Goal: Task Accomplishment & Management: Use online tool/utility

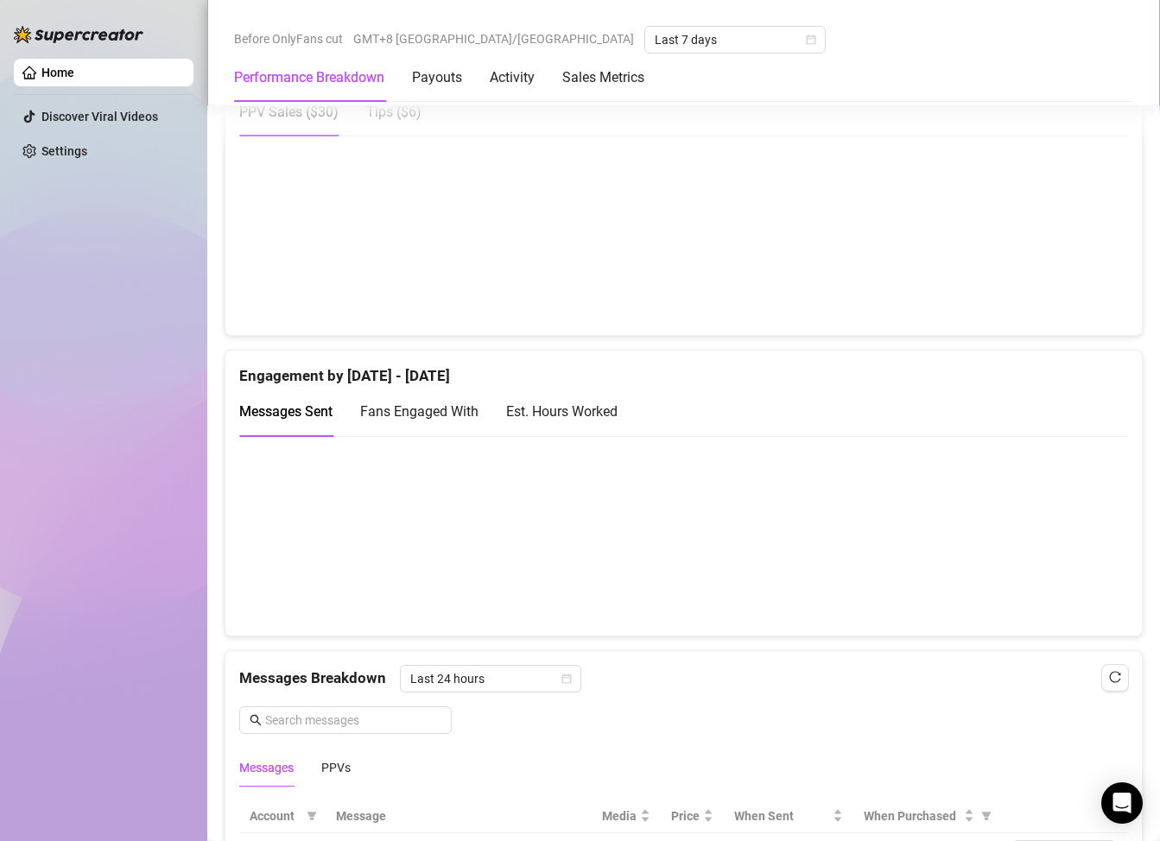
scroll to position [1209, 0]
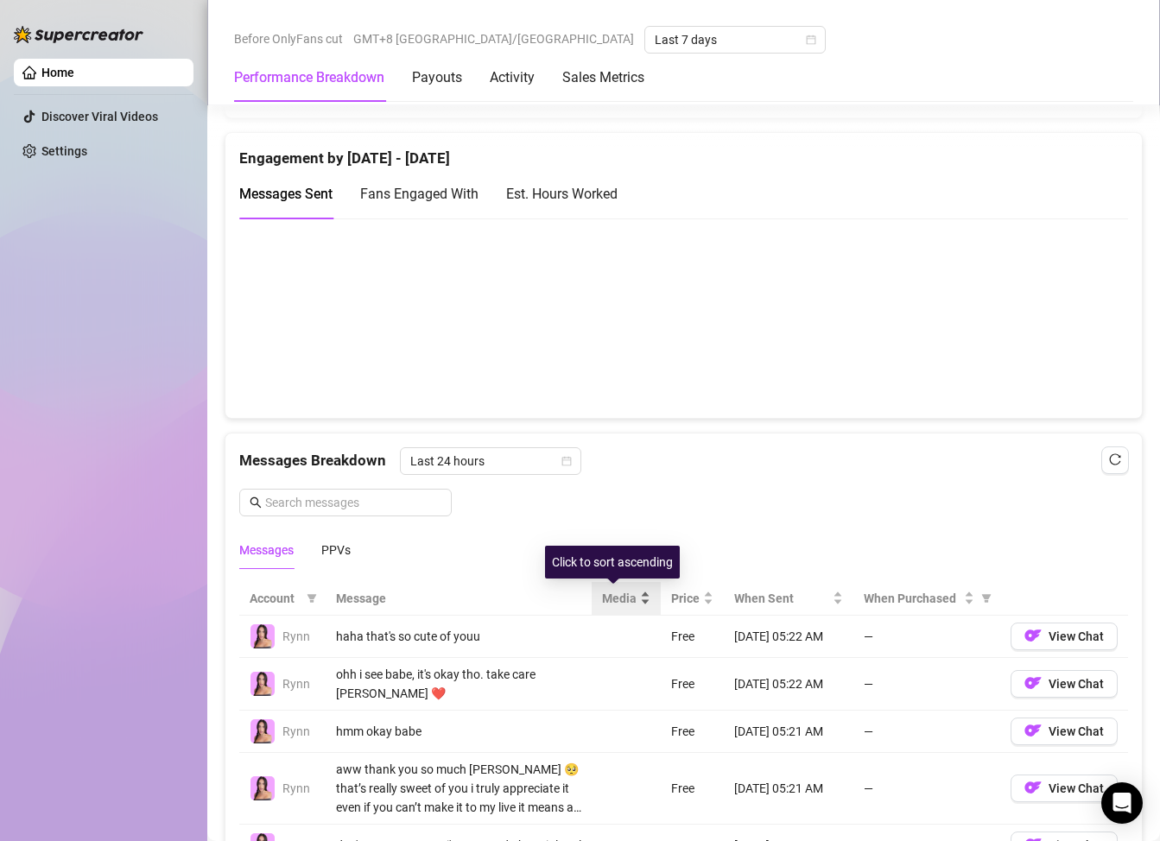
click at [602, 591] on span "Media" at bounding box center [619, 598] width 35 height 19
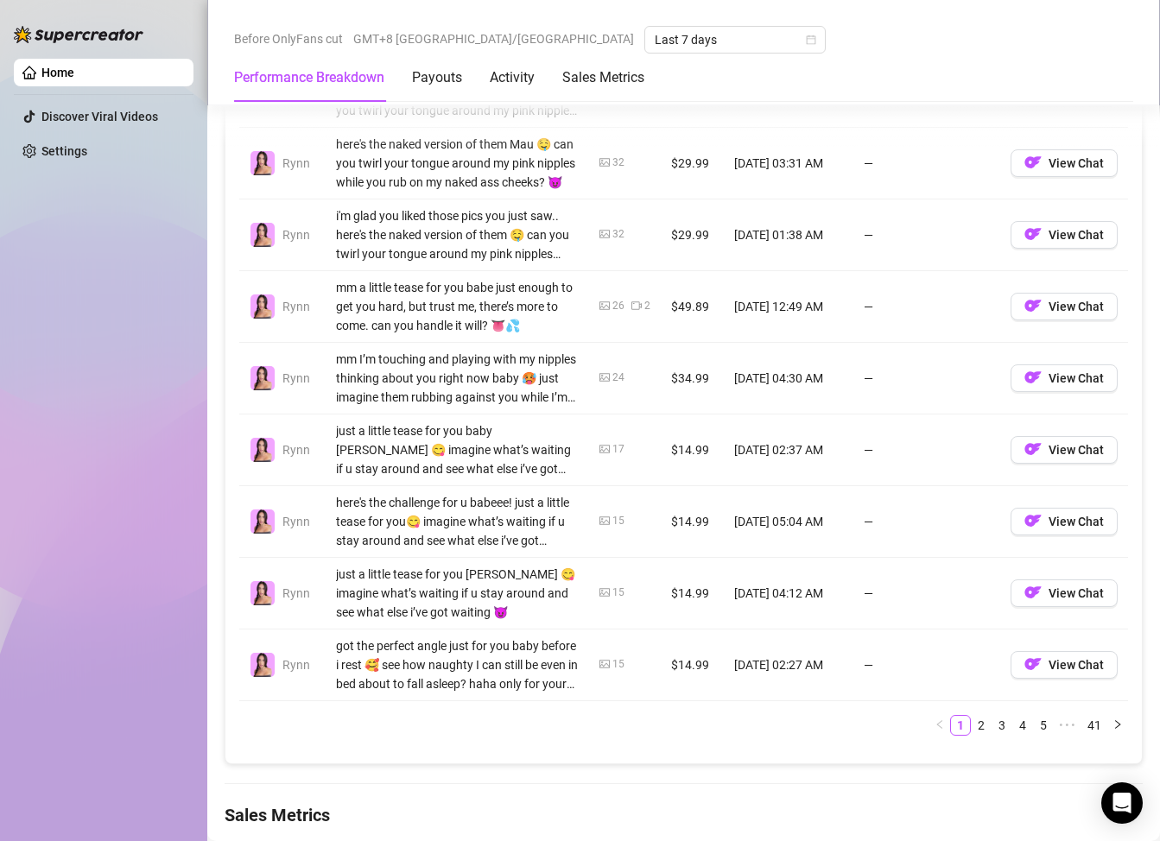
scroll to position [2073, 0]
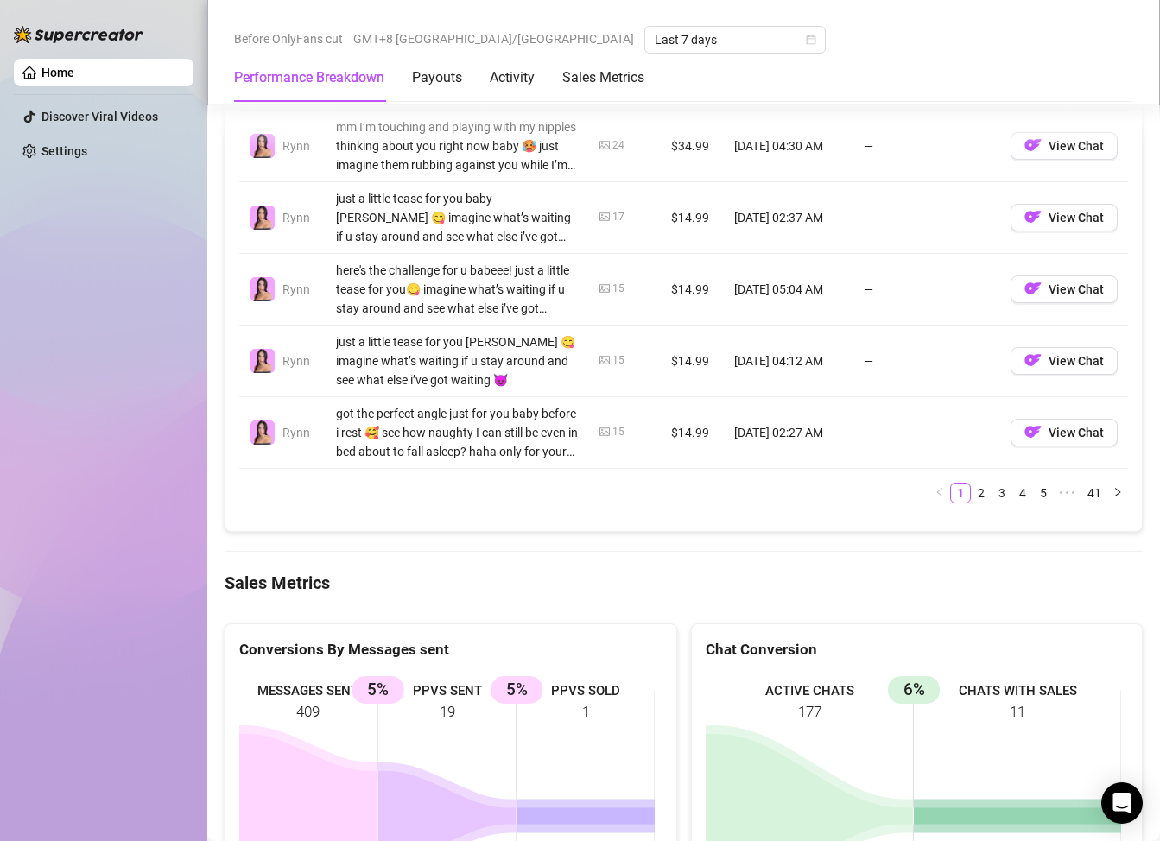
click at [972, 494] on link "2" at bounding box center [981, 493] width 19 height 19
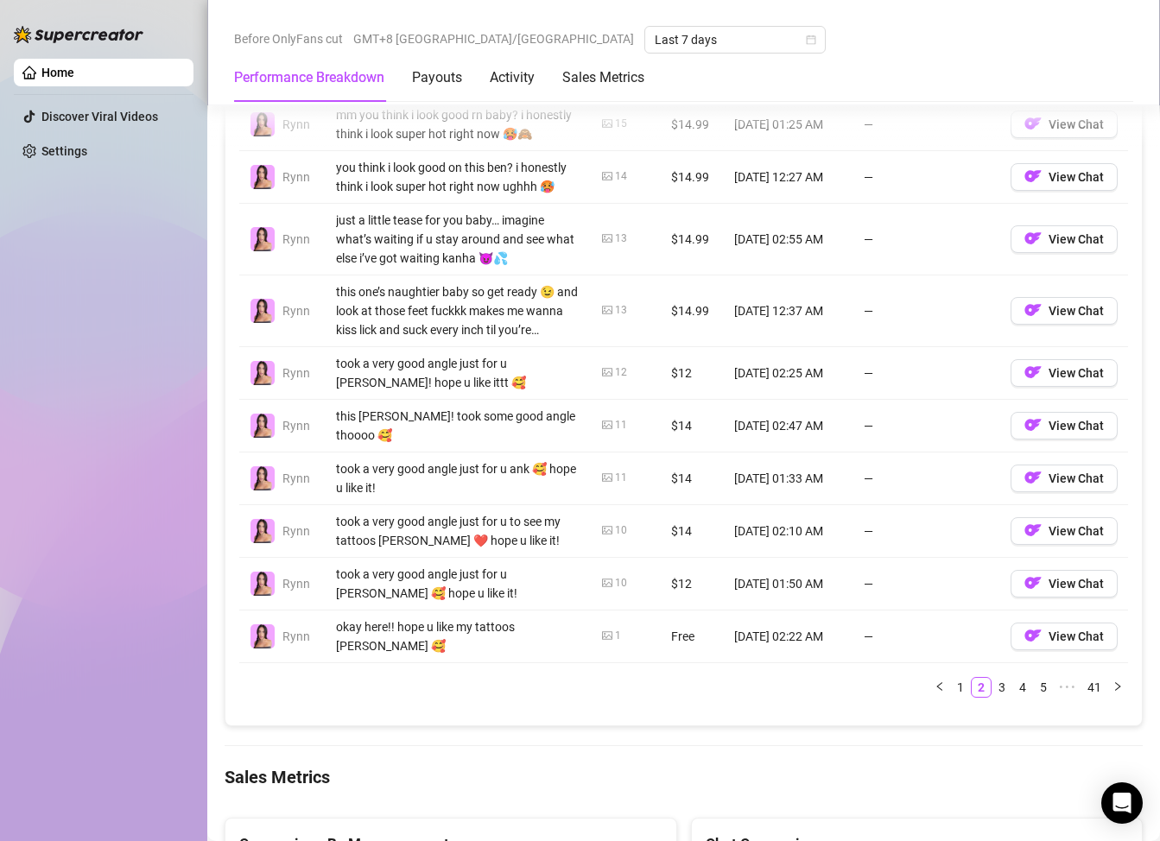
scroll to position [1728, 0]
click at [994, 696] on link "3" at bounding box center [1002, 686] width 19 height 19
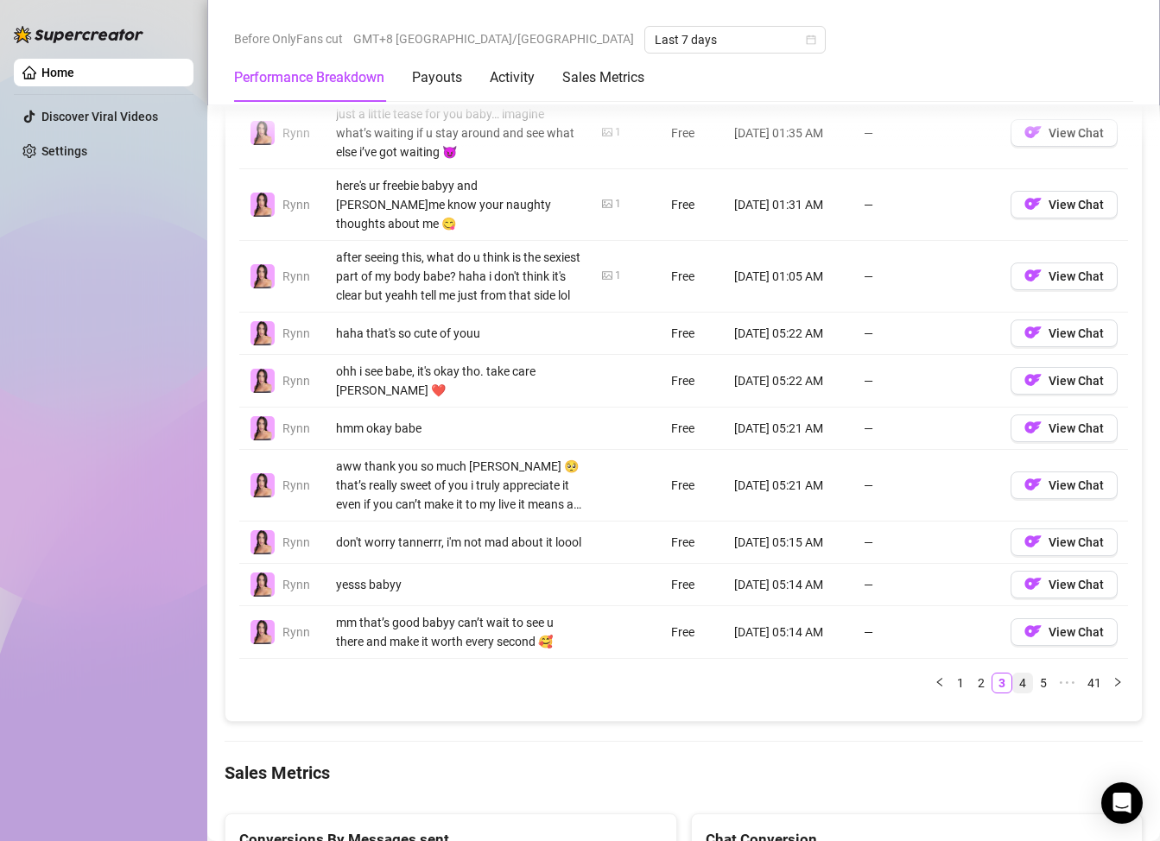
click at [1013, 677] on link "4" at bounding box center [1022, 683] width 19 height 19
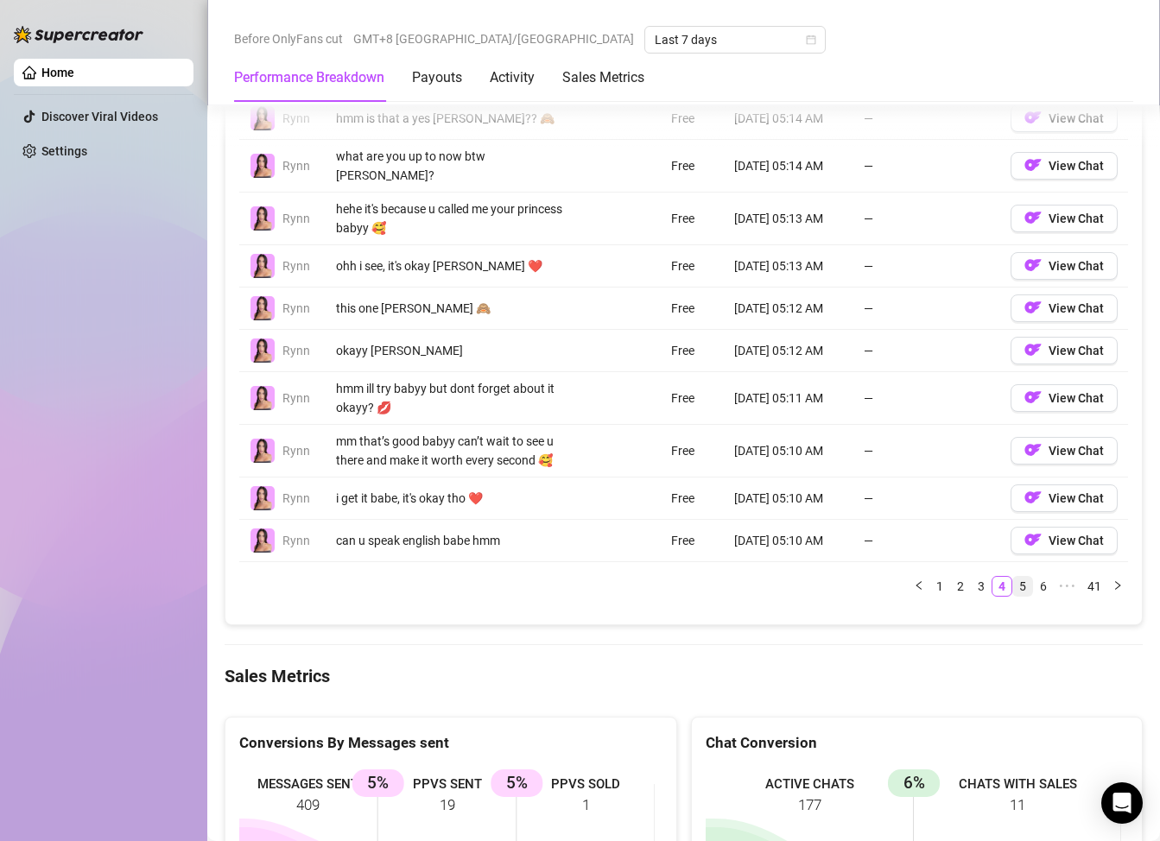
click at [1013, 580] on link "5" at bounding box center [1022, 586] width 19 height 19
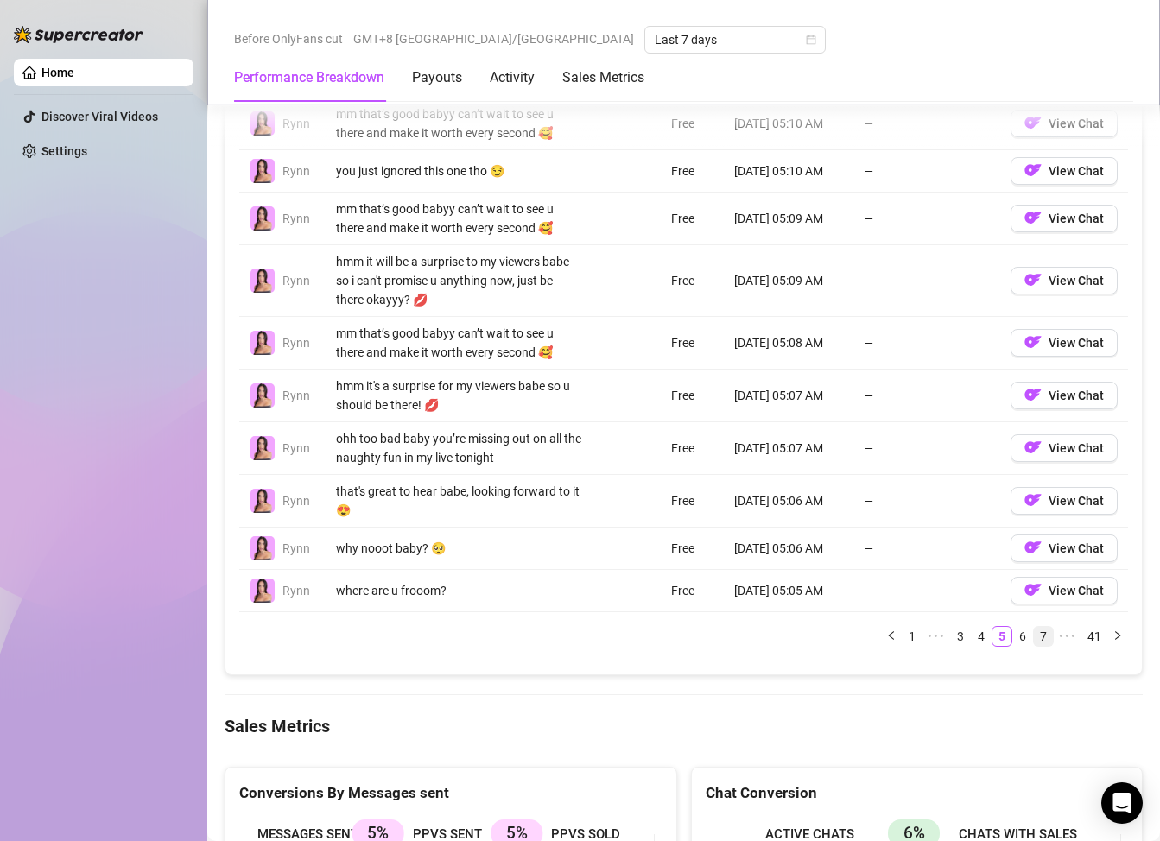
click at [1034, 638] on link "7" at bounding box center [1043, 636] width 19 height 19
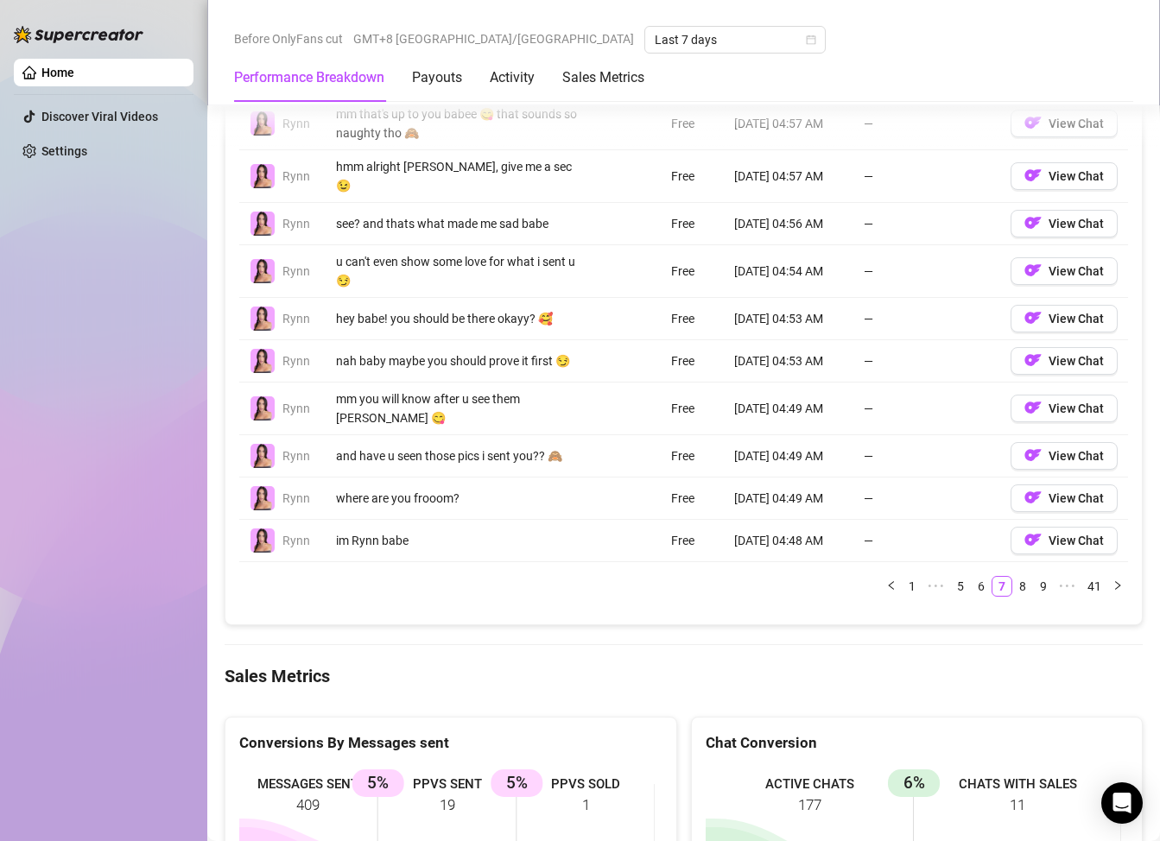
click at [1025, 588] on div "Account Message Media Price When Sent When Purchased [PERSON_NAME] that's up to…" at bounding box center [683, 337] width 889 height 547
click at [1034, 577] on link "9" at bounding box center [1043, 586] width 19 height 19
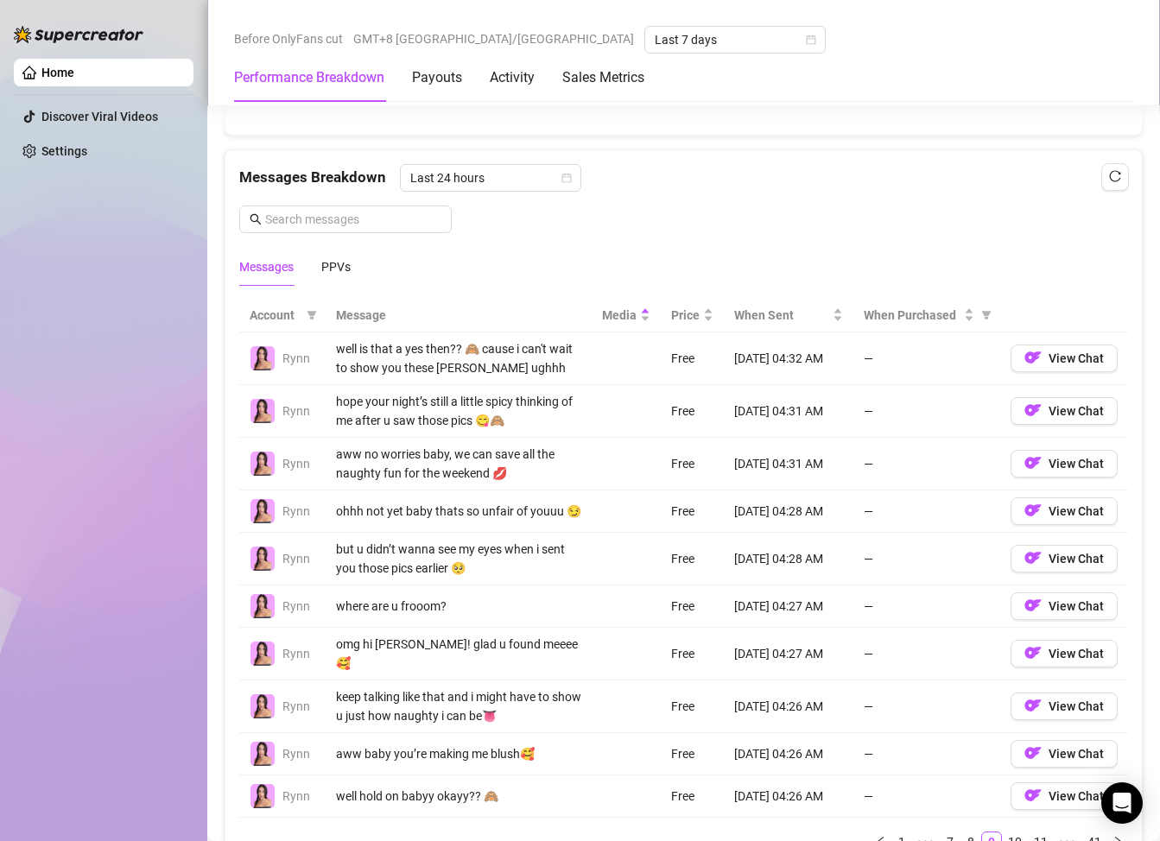
scroll to position [1469, 0]
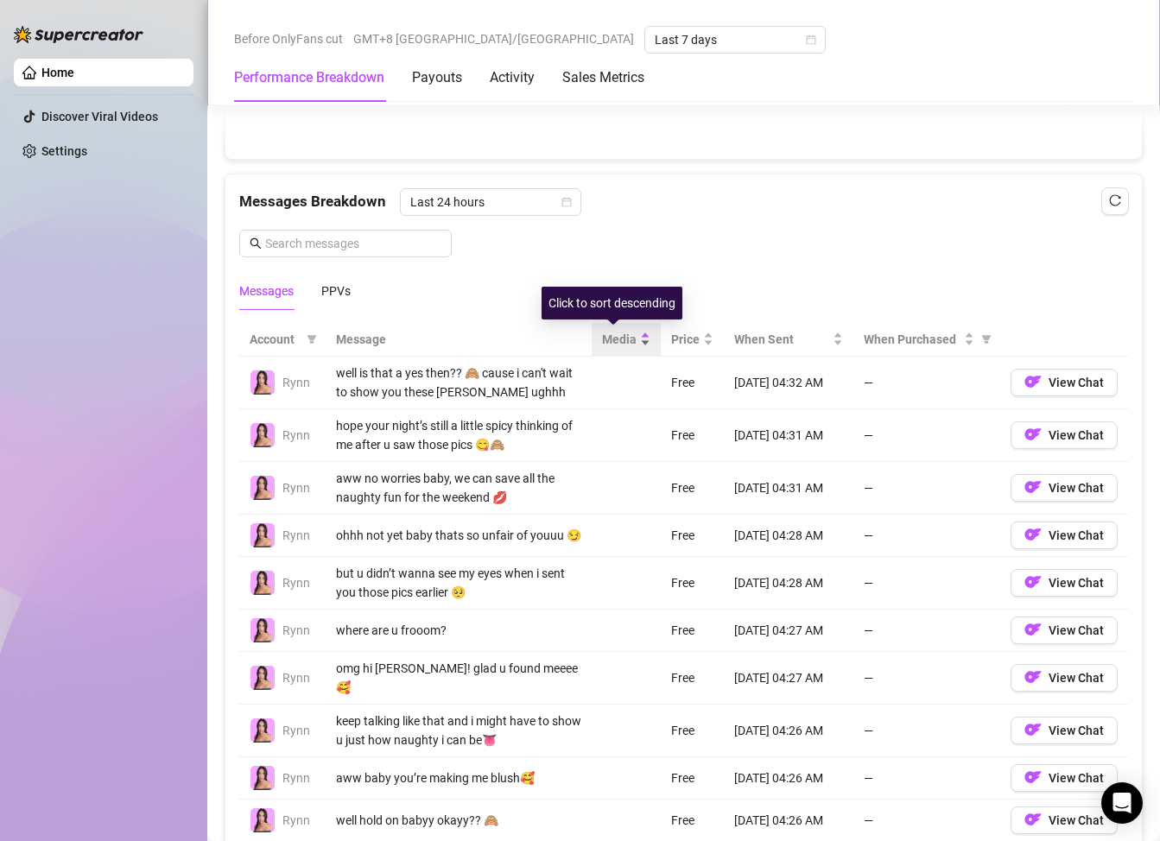
click at [625, 340] on div "Media" at bounding box center [626, 339] width 48 height 19
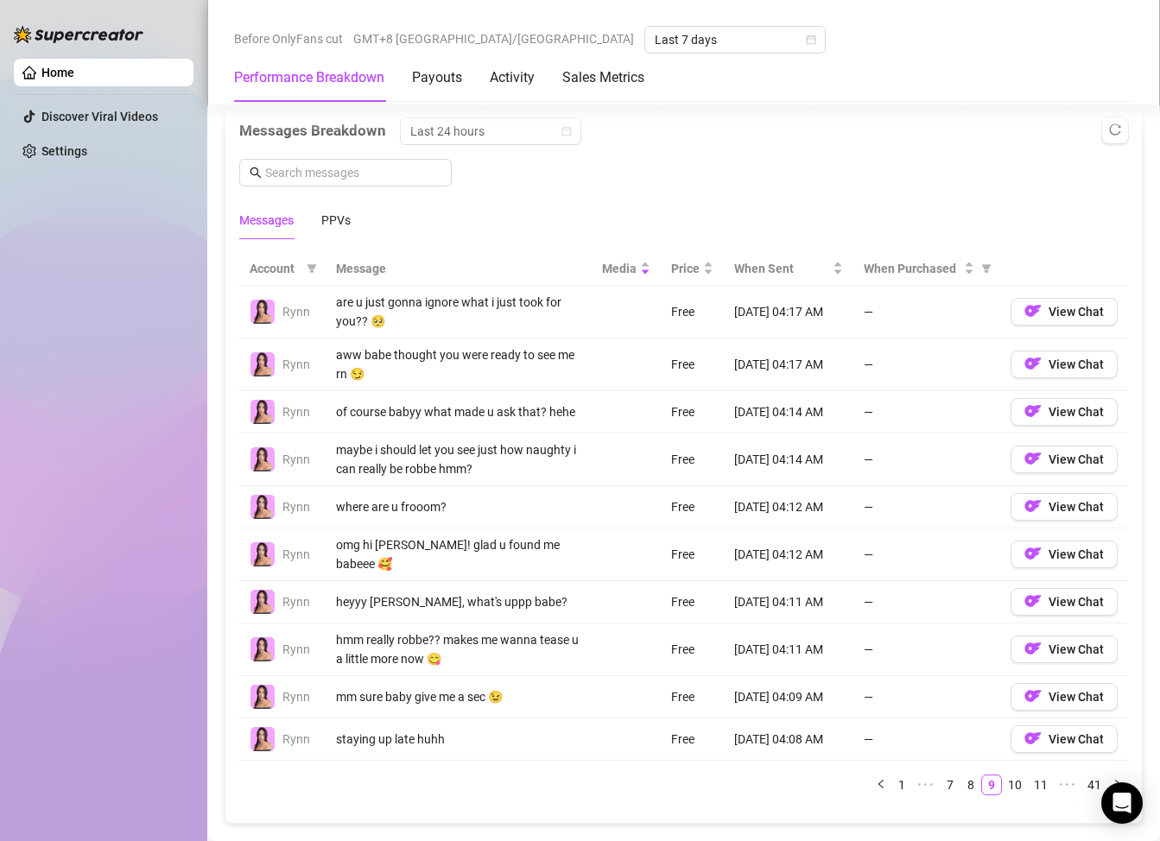
scroll to position [1555, 0]
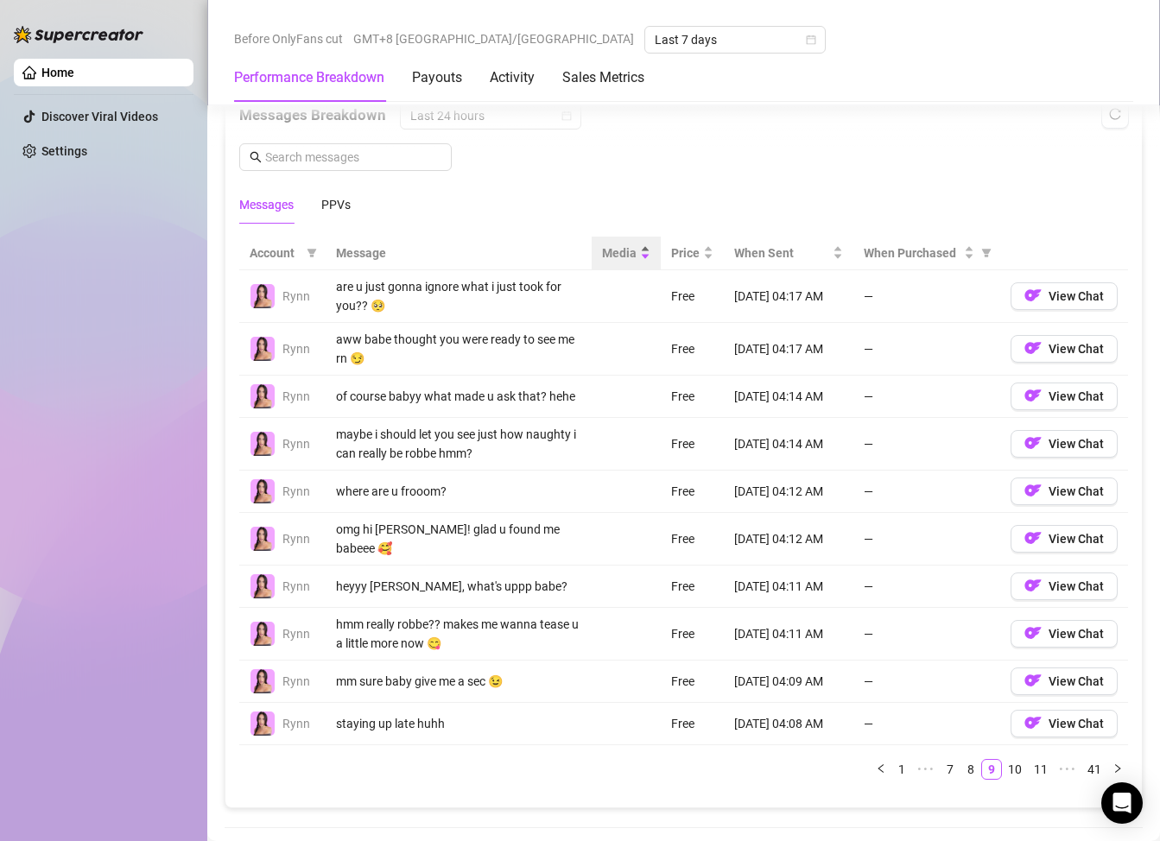
click at [605, 262] on span "Media" at bounding box center [619, 253] width 35 height 19
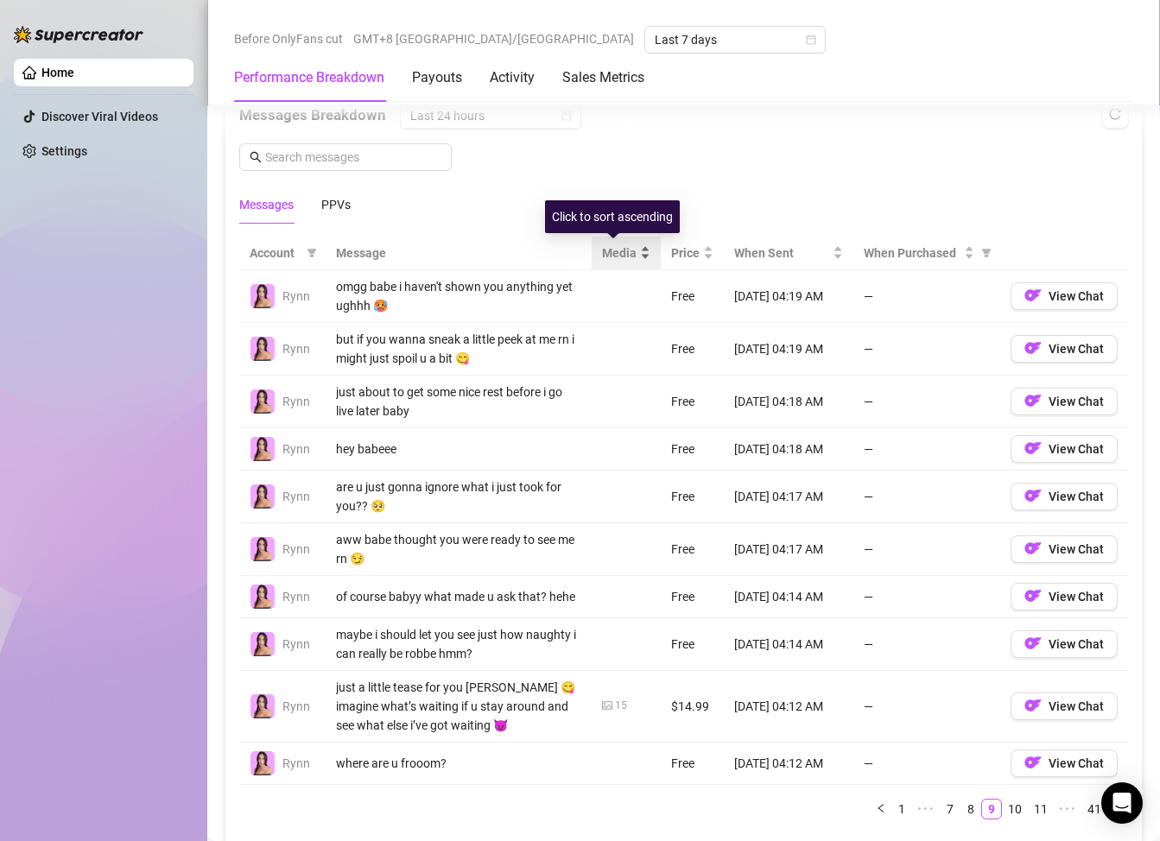
click at [605, 262] on span "Media" at bounding box center [619, 253] width 35 height 19
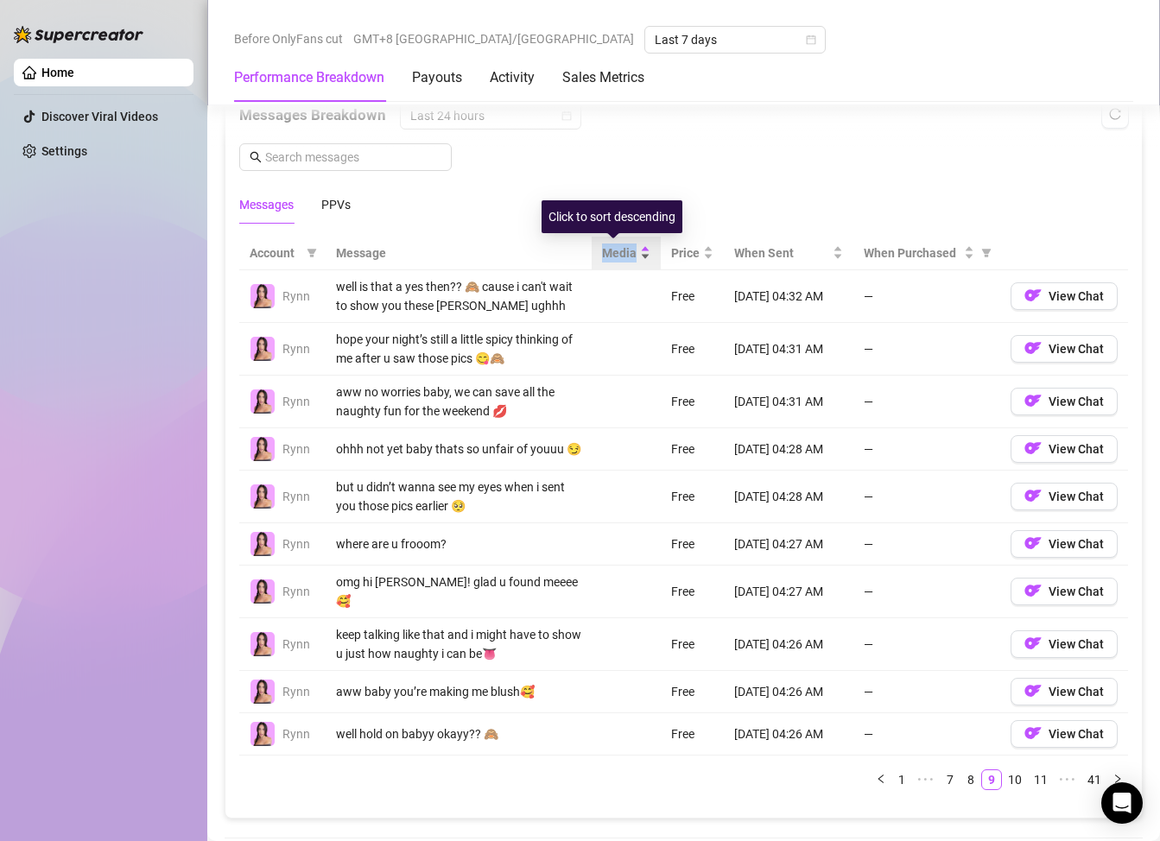
click at [605, 262] on span "Media" at bounding box center [619, 253] width 35 height 19
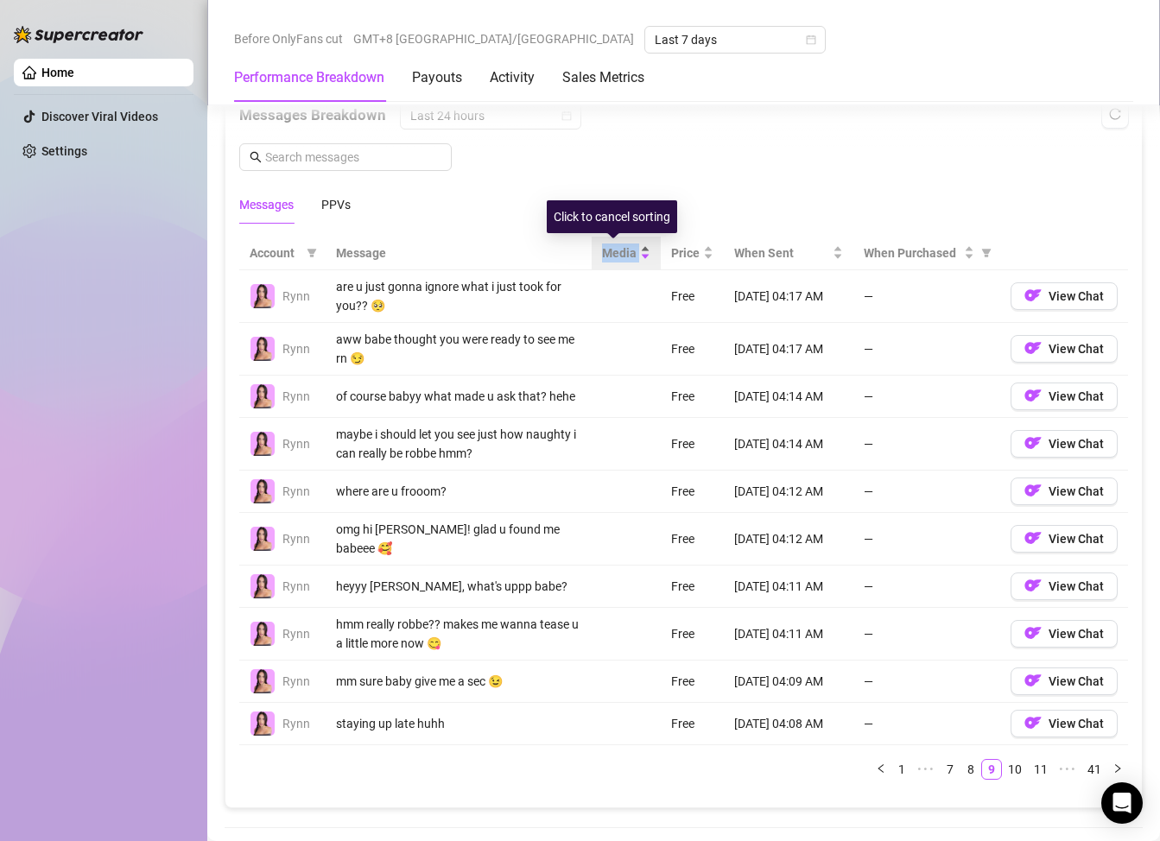
click at [605, 262] on span "Media" at bounding box center [619, 253] width 35 height 19
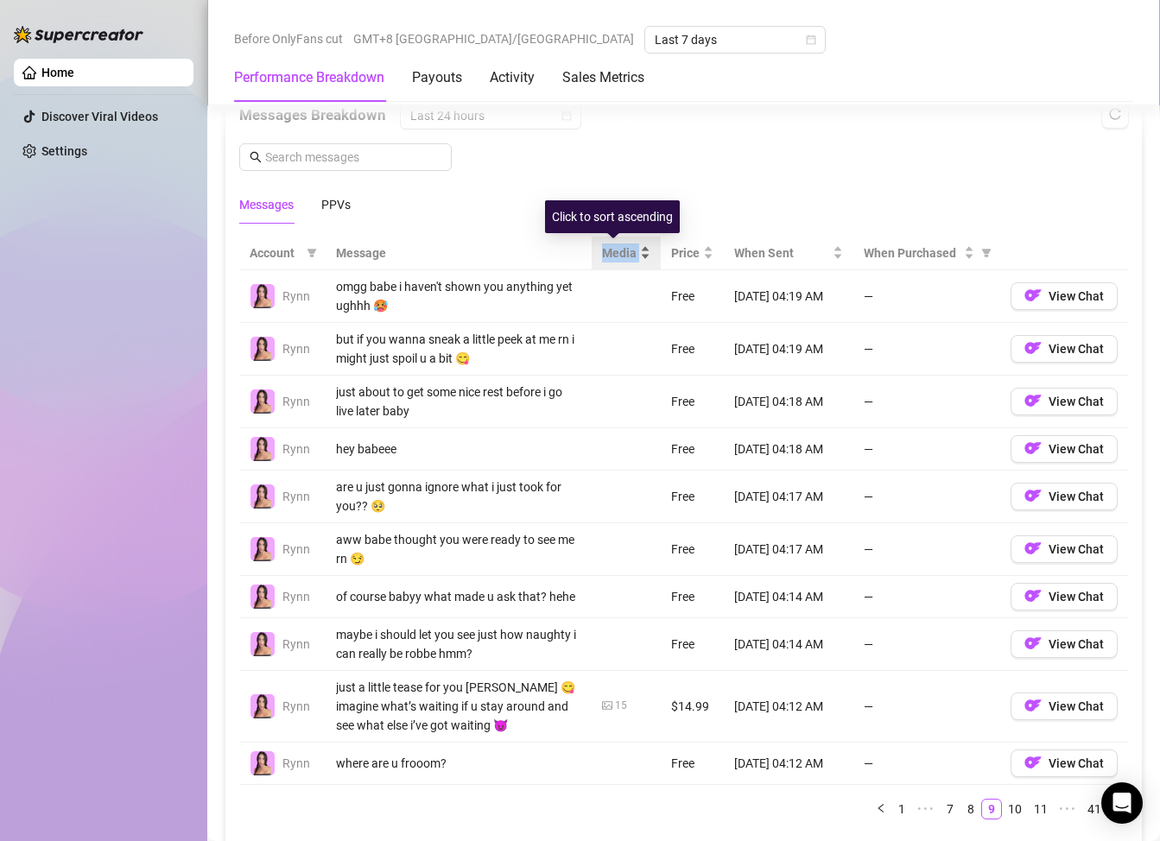
click at [605, 262] on span "Media" at bounding box center [619, 253] width 35 height 19
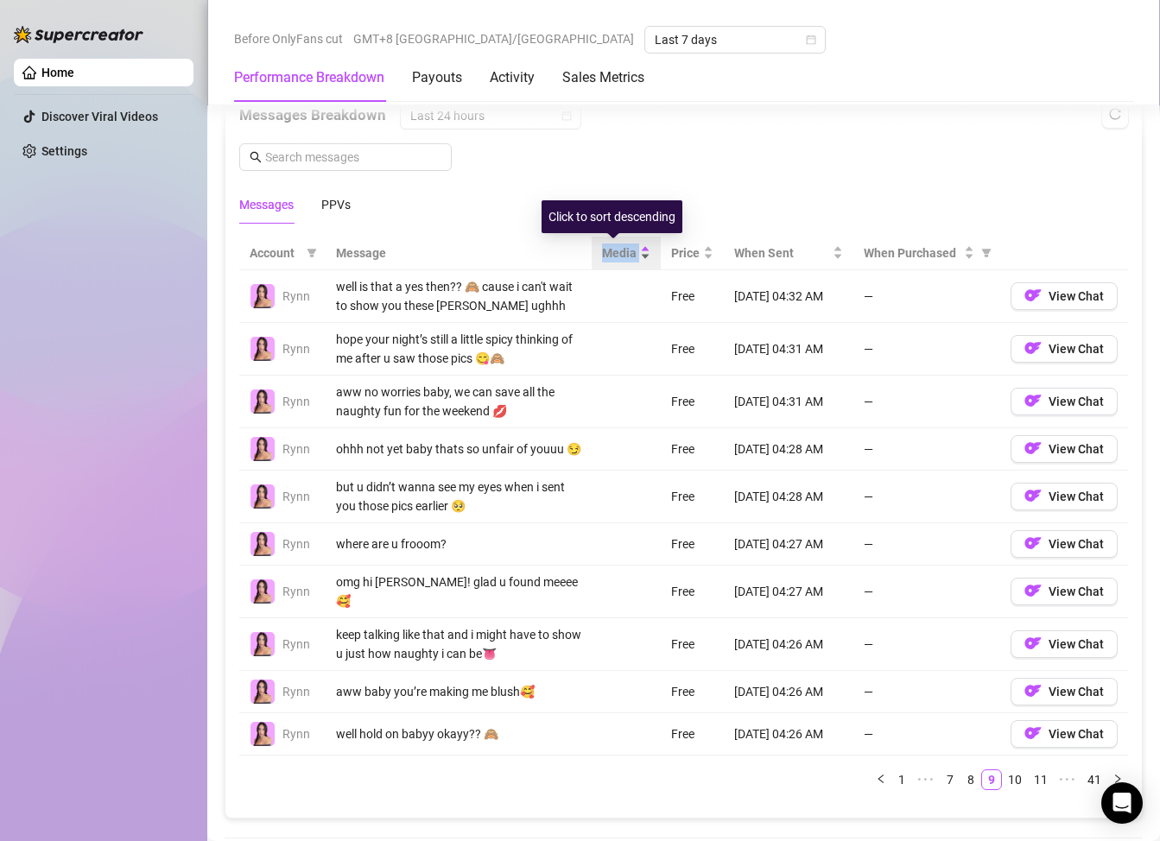
click at [605, 262] on span "Media" at bounding box center [619, 253] width 35 height 19
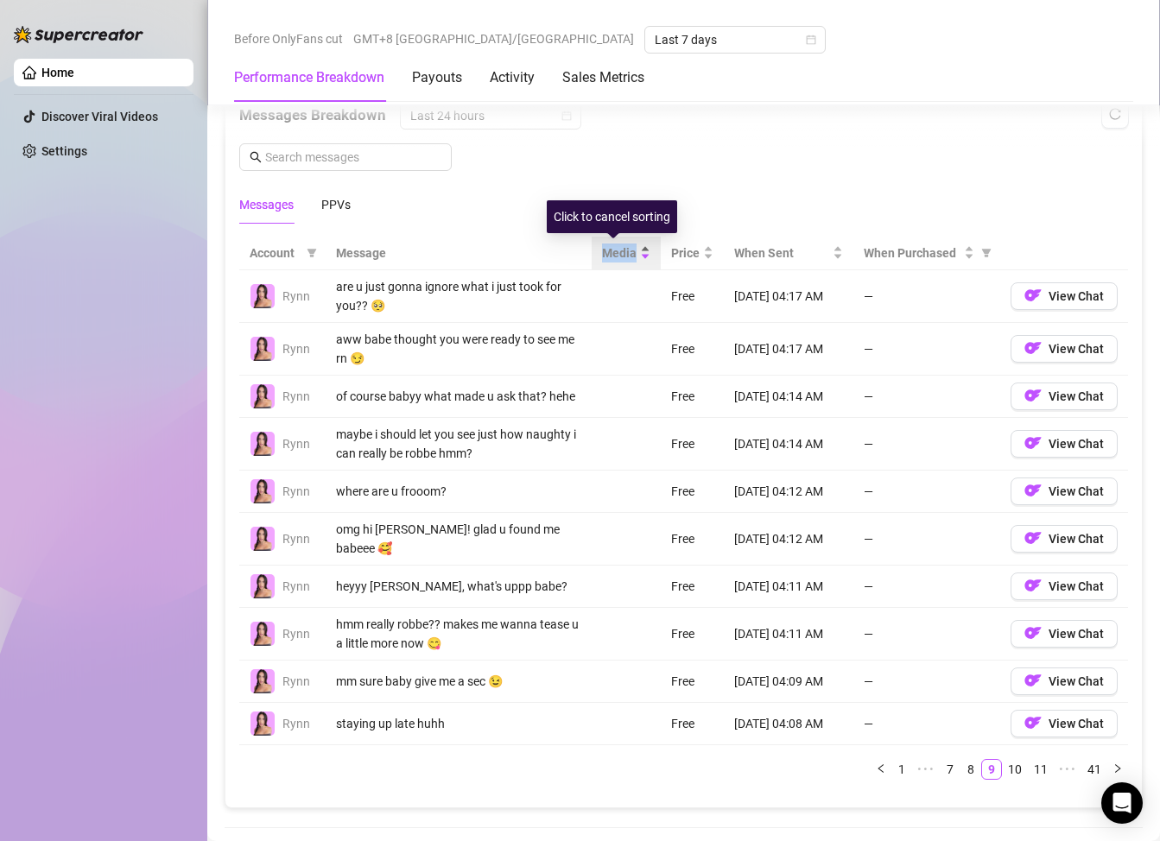
click at [605, 262] on span "Media" at bounding box center [619, 253] width 35 height 19
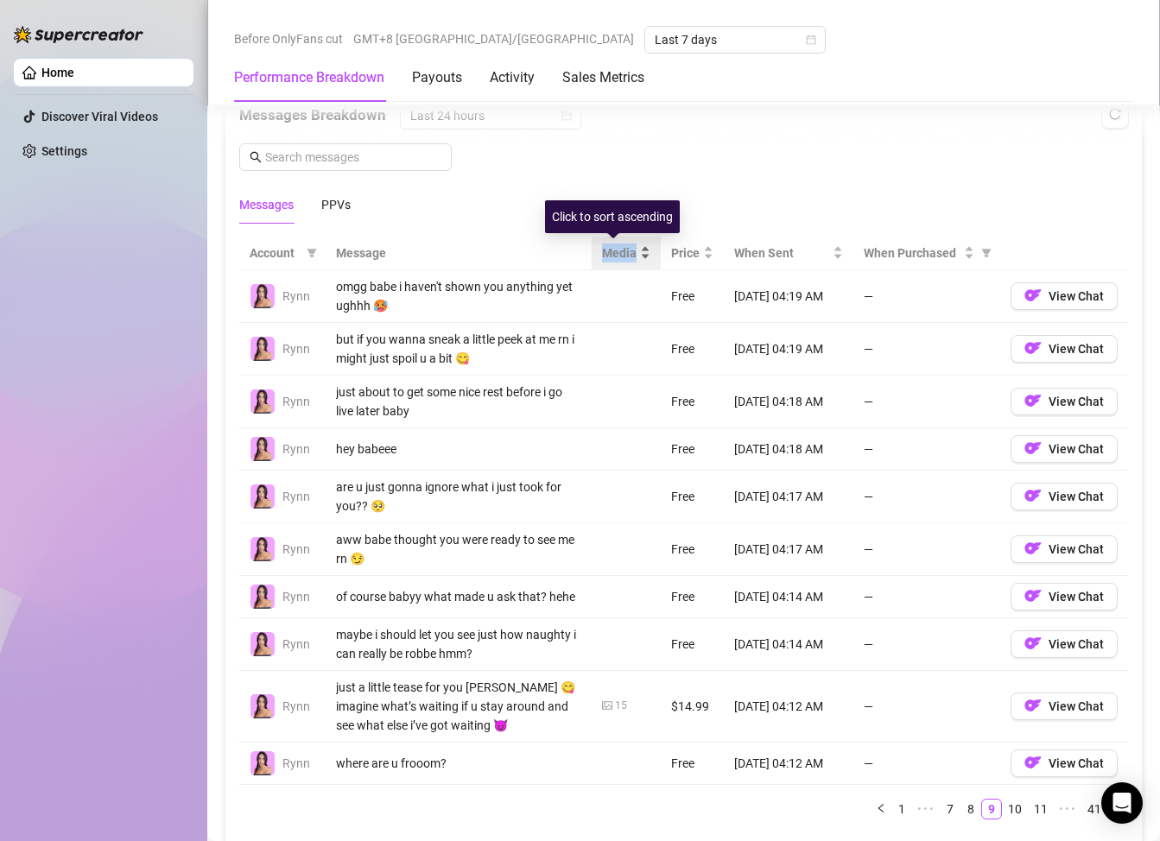
click at [605, 262] on span "Media" at bounding box center [619, 253] width 35 height 19
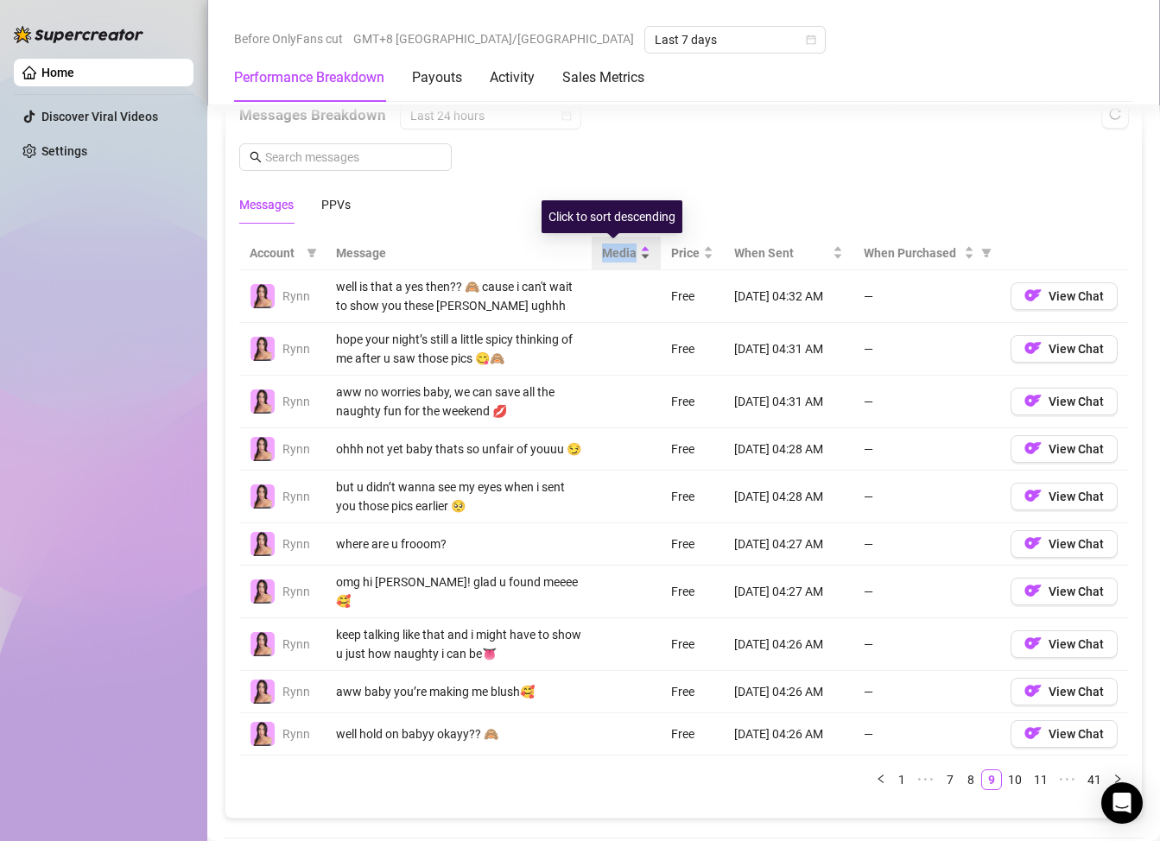
click at [605, 262] on span "Media" at bounding box center [619, 253] width 35 height 19
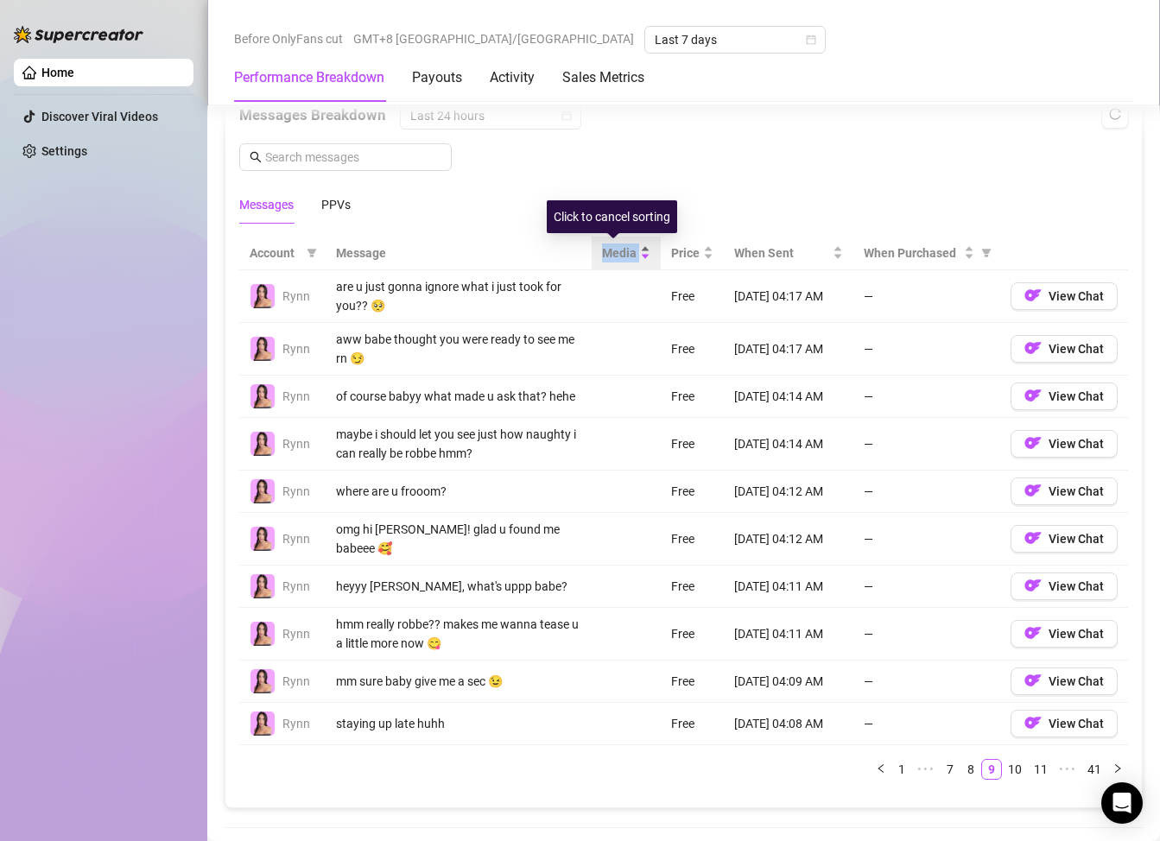
click at [605, 262] on span "Media" at bounding box center [619, 253] width 35 height 19
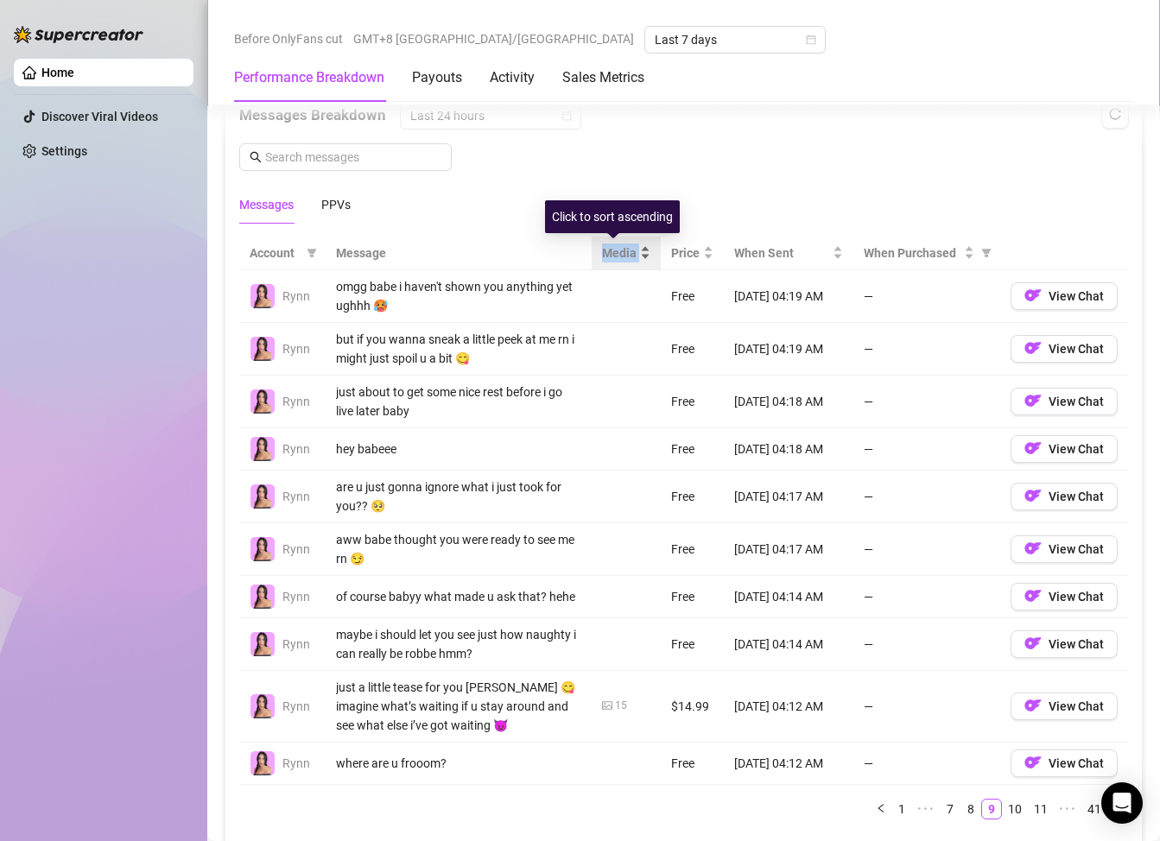
click at [605, 262] on span "Media" at bounding box center [619, 253] width 35 height 19
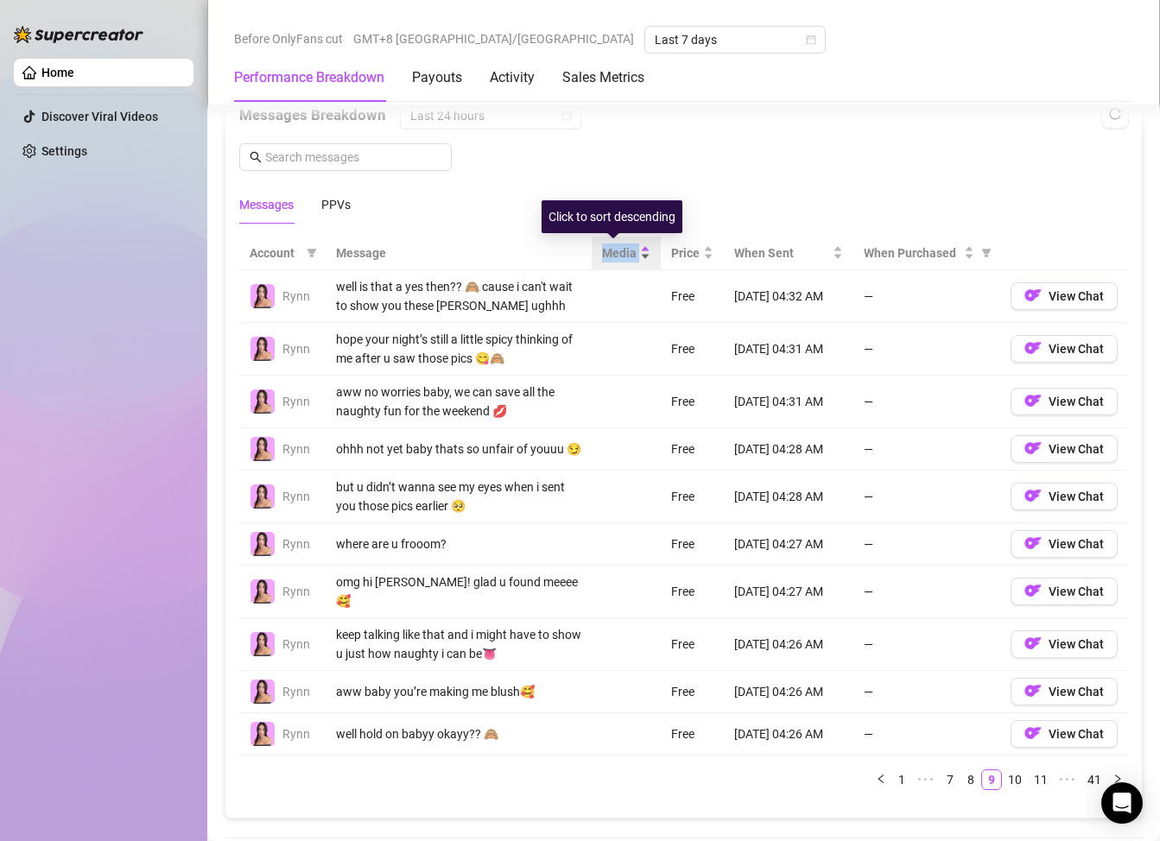
click at [605, 262] on span "Media" at bounding box center [619, 253] width 35 height 19
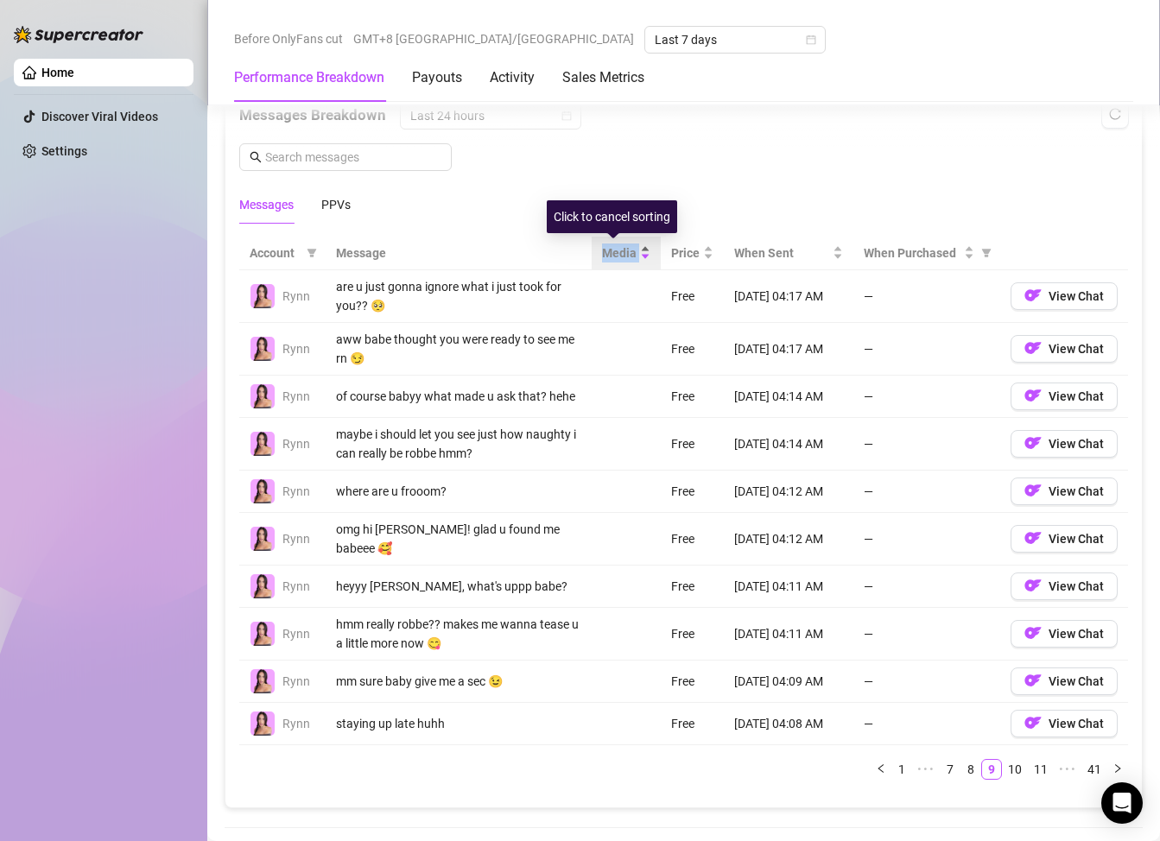
click at [605, 262] on span "Media" at bounding box center [619, 253] width 35 height 19
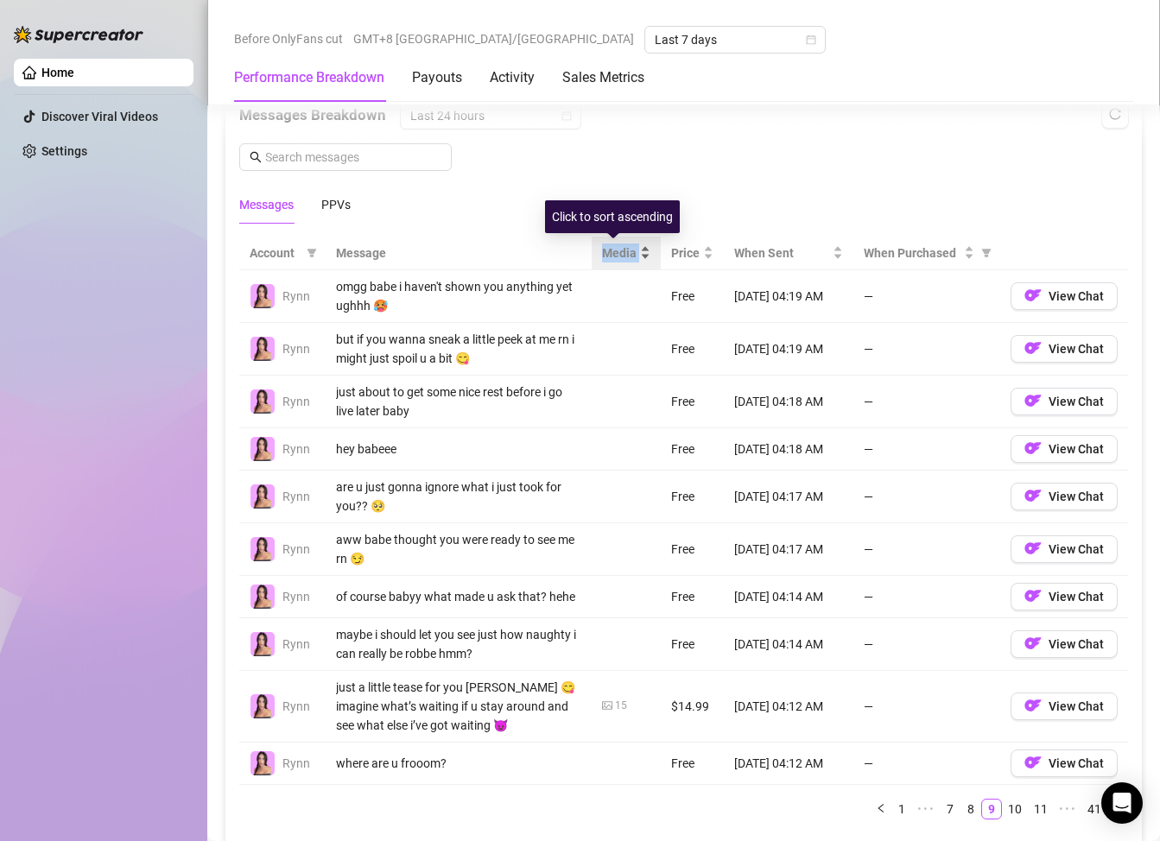
click at [605, 262] on span "Media" at bounding box center [619, 253] width 35 height 19
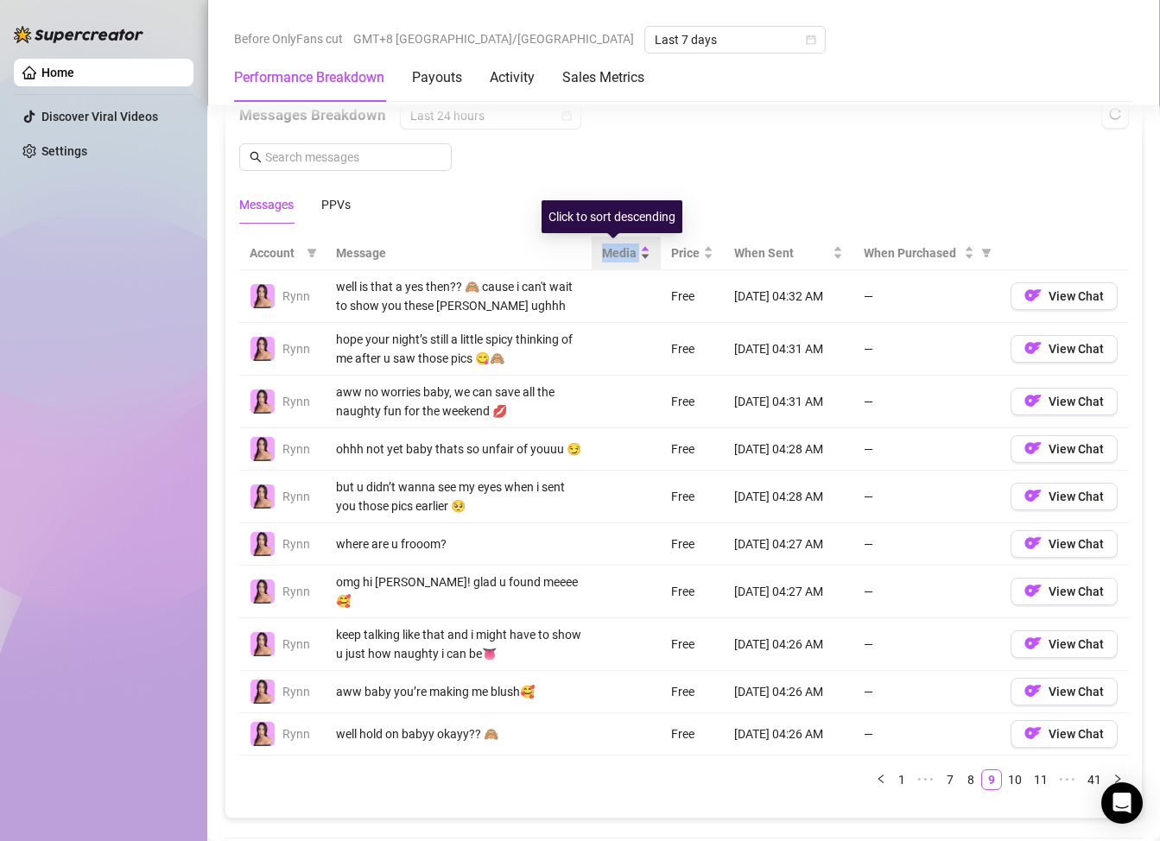
click at [605, 262] on span "Media" at bounding box center [619, 253] width 35 height 19
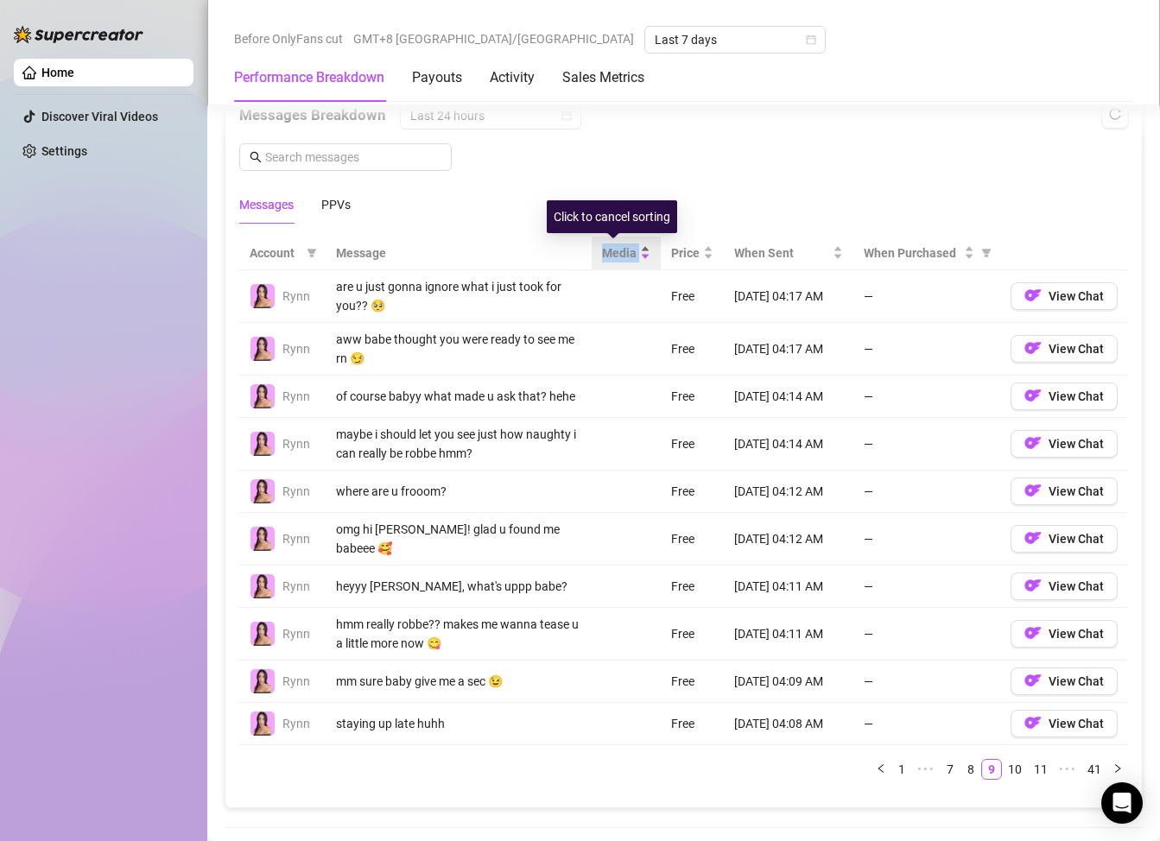
click at [605, 262] on span "Media" at bounding box center [619, 253] width 35 height 19
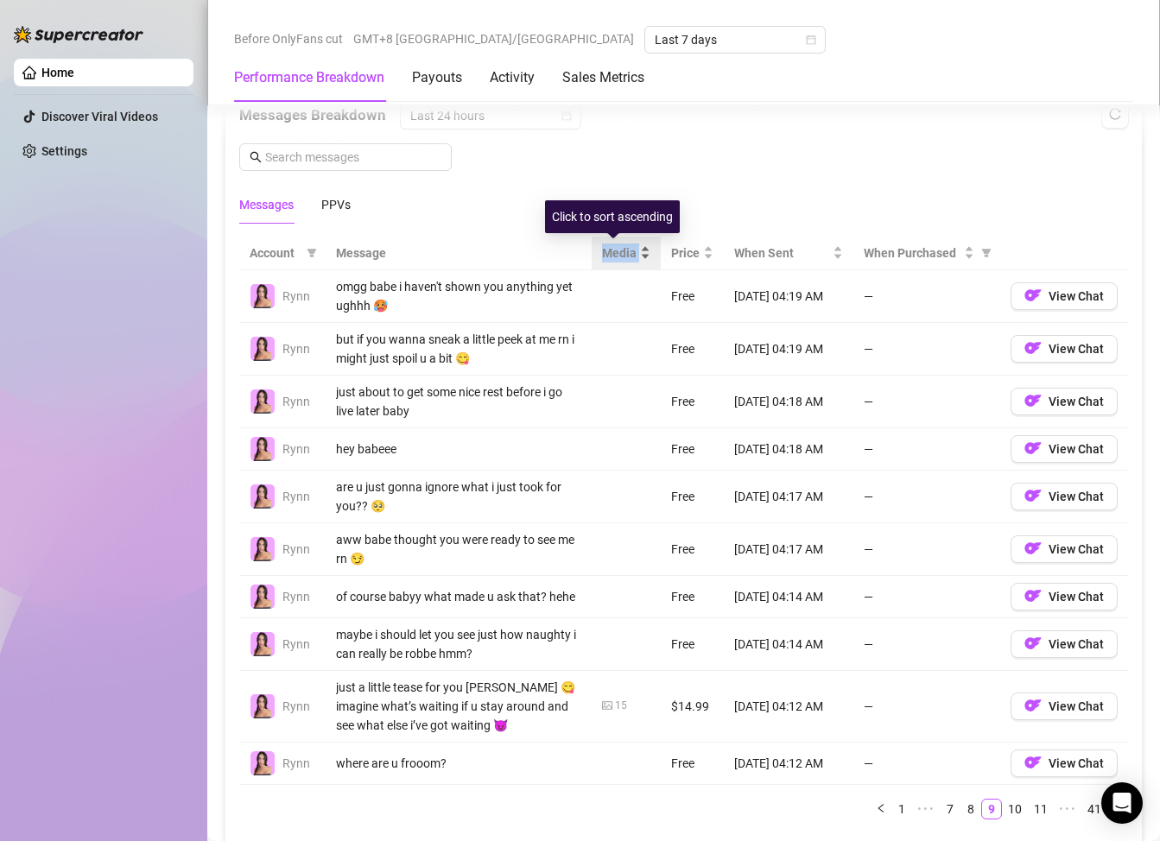
click at [605, 262] on span "Media" at bounding box center [619, 253] width 35 height 19
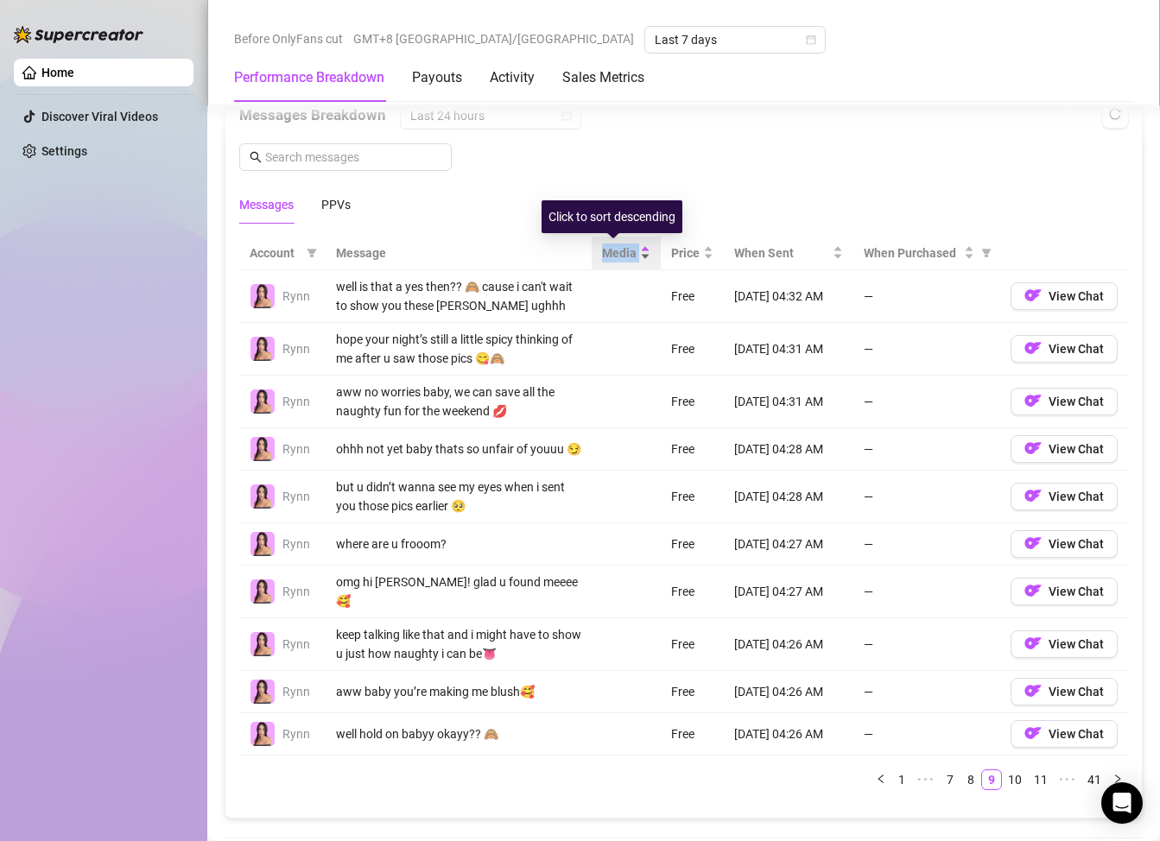
click at [605, 262] on span "Media" at bounding box center [619, 253] width 35 height 19
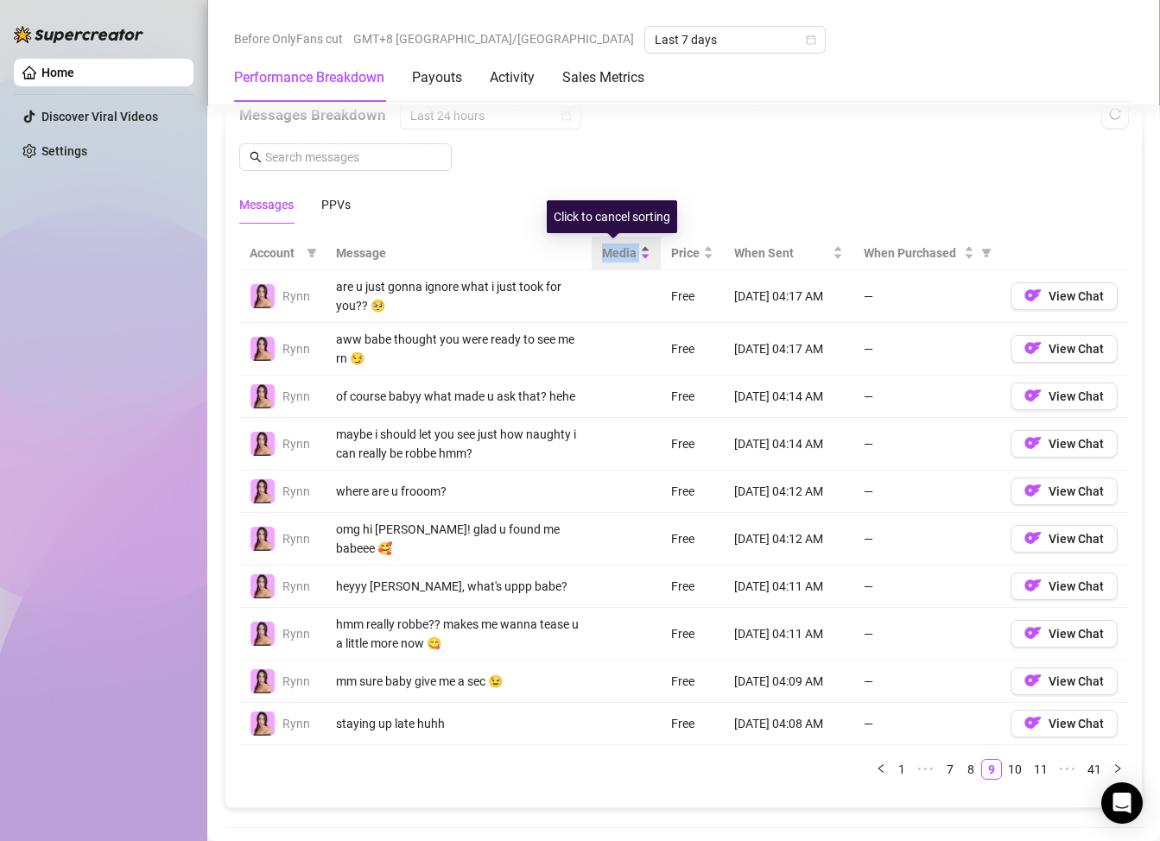
click at [605, 262] on span "Media" at bounding box center [619, 253] width 35 height 19
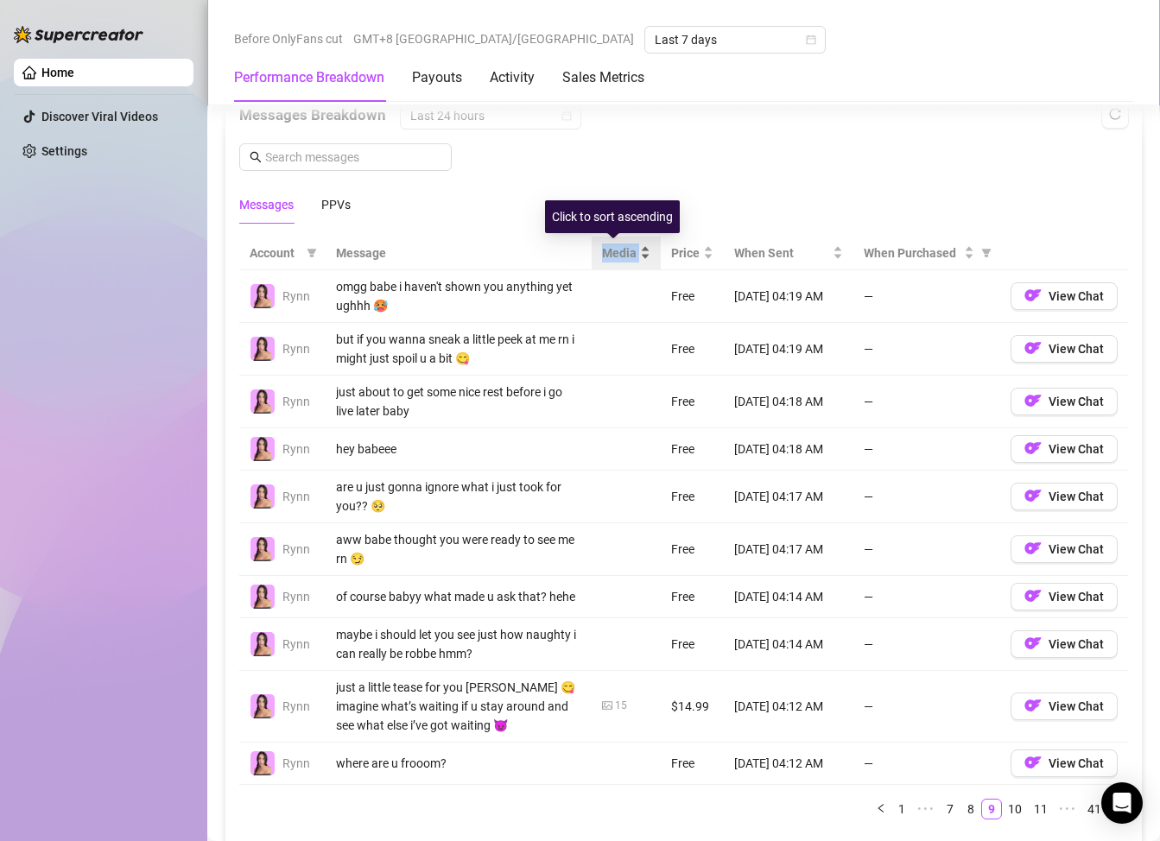
click at [606, 262] on span "Media" at bounding box center [619, 253] width 35 height 19
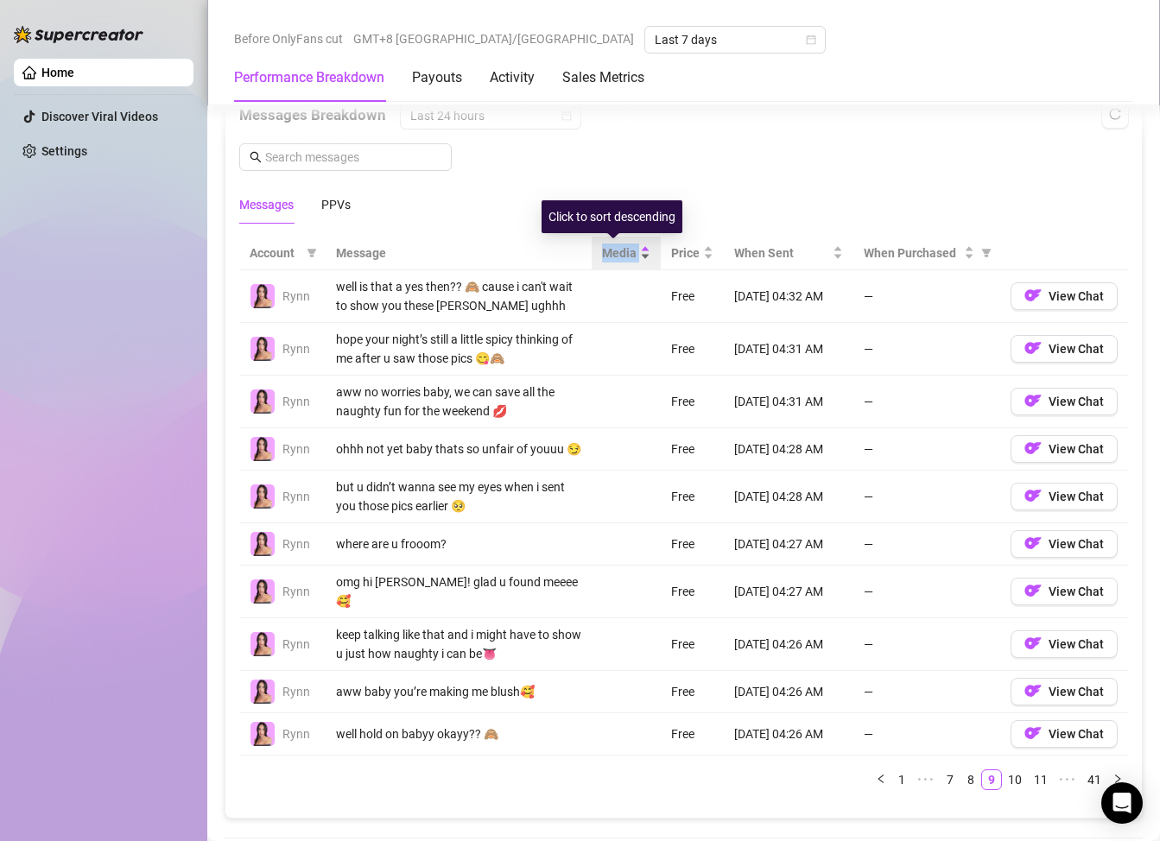
click at [606, 262] on span "Media" at bounding box center [619, 253] width 35 height 19
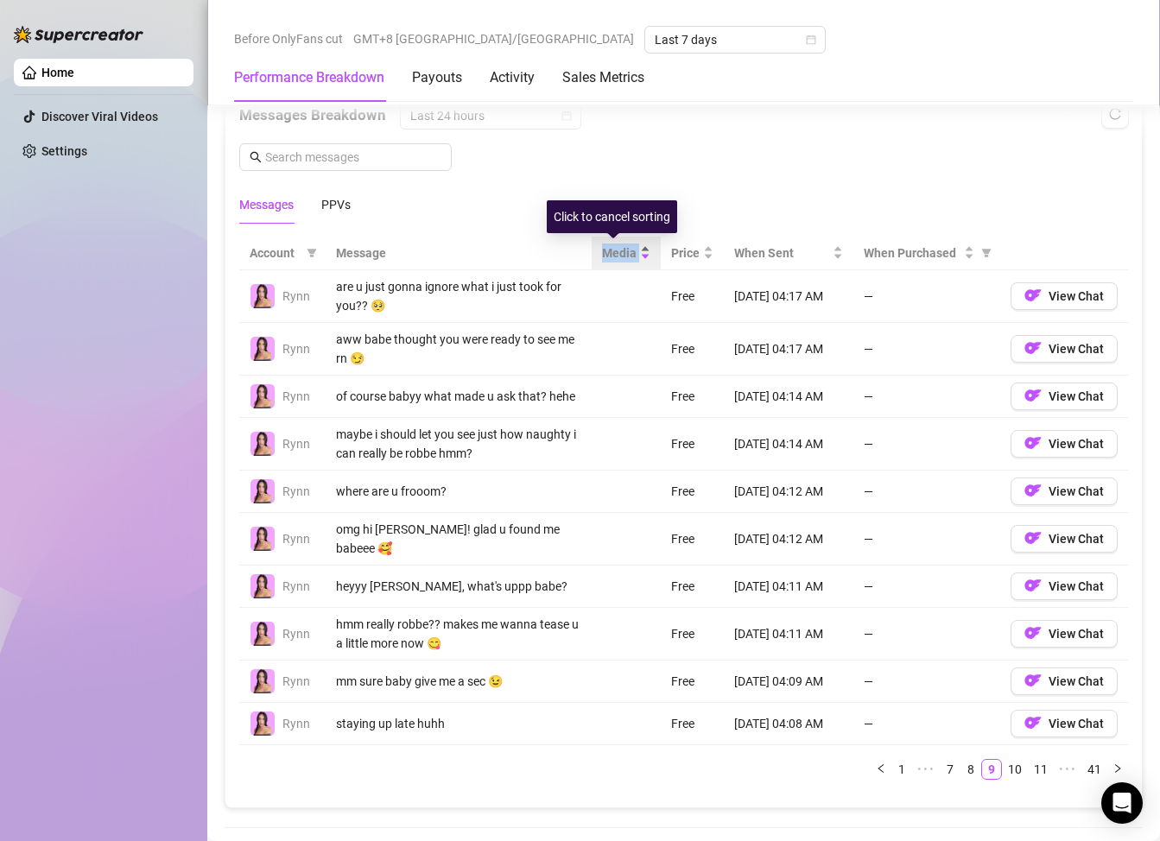
click at [606, 262] on span "Media" at bounding box center [619, 253] width 35 height 19
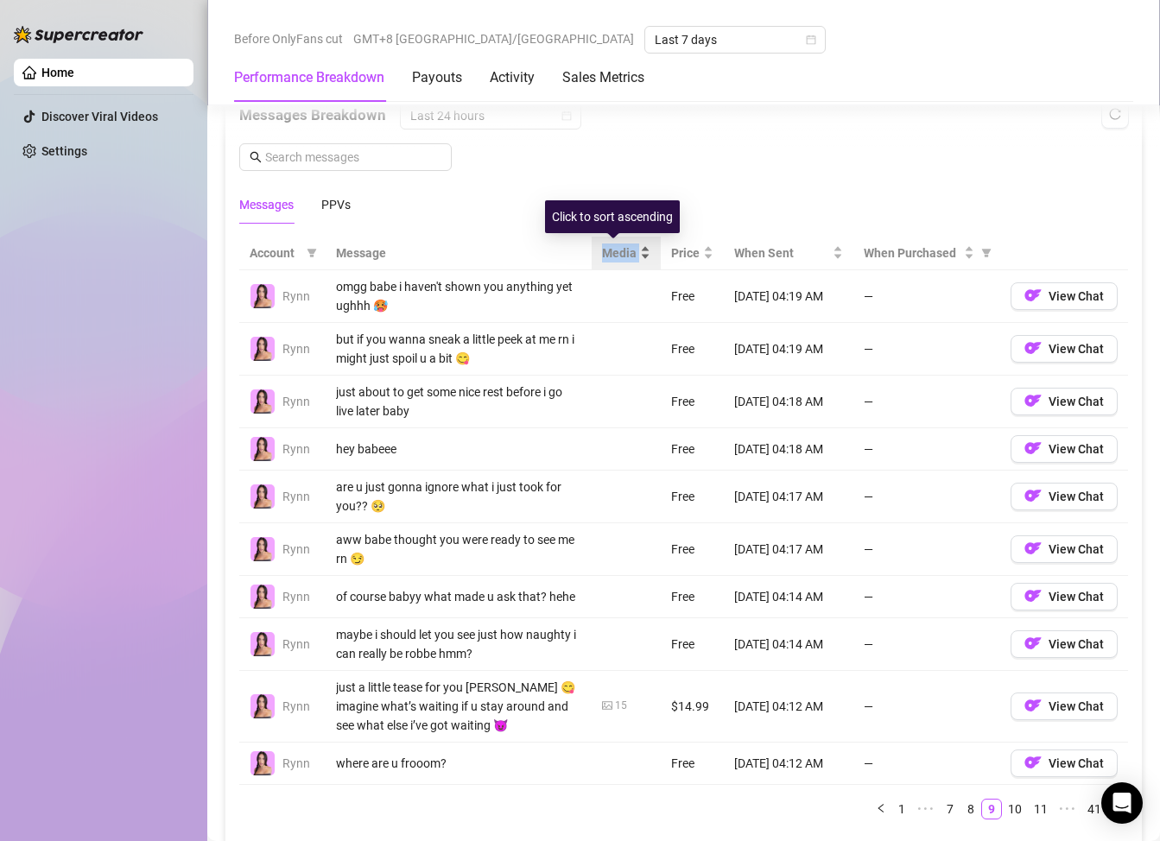
click at [606, 262] on span "Media" at bounding box center [619, 253] width 35 height 19
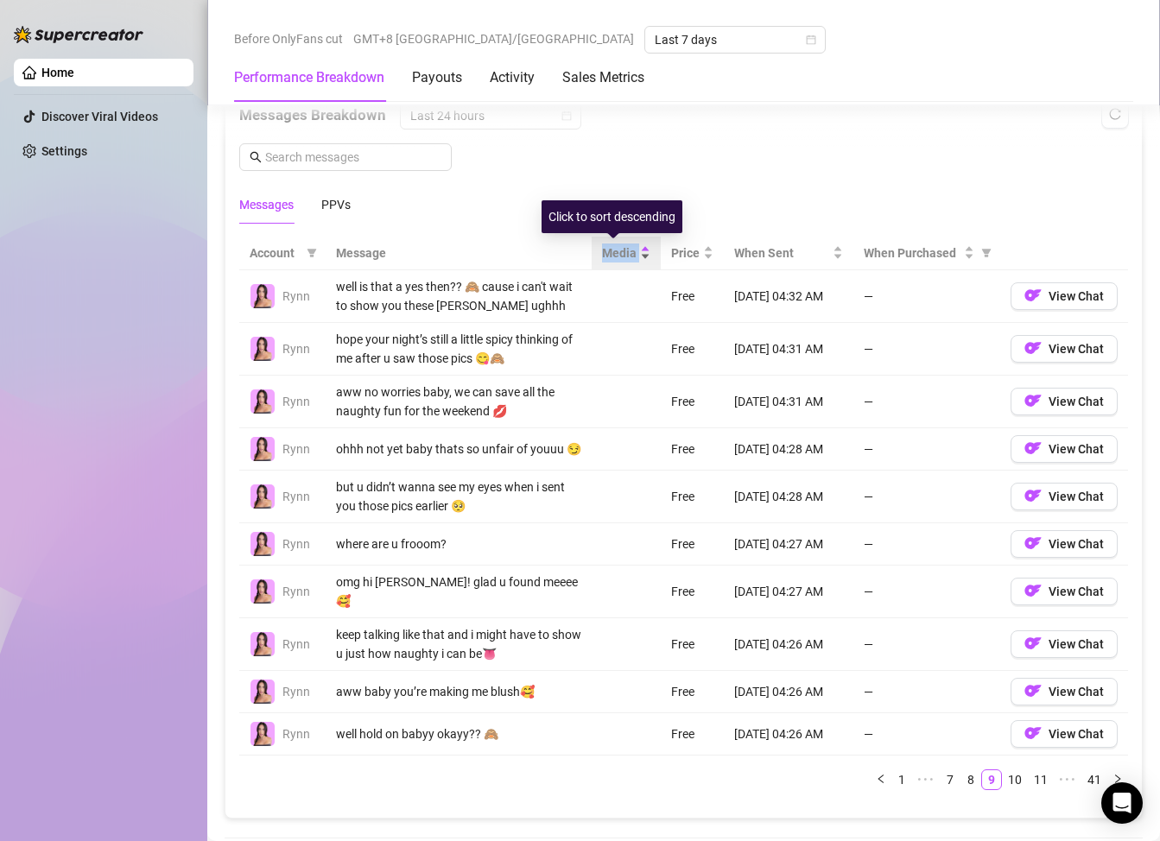
click at [606, 262] on span "Media" at bounding box center [619, 253] width 35 height 19
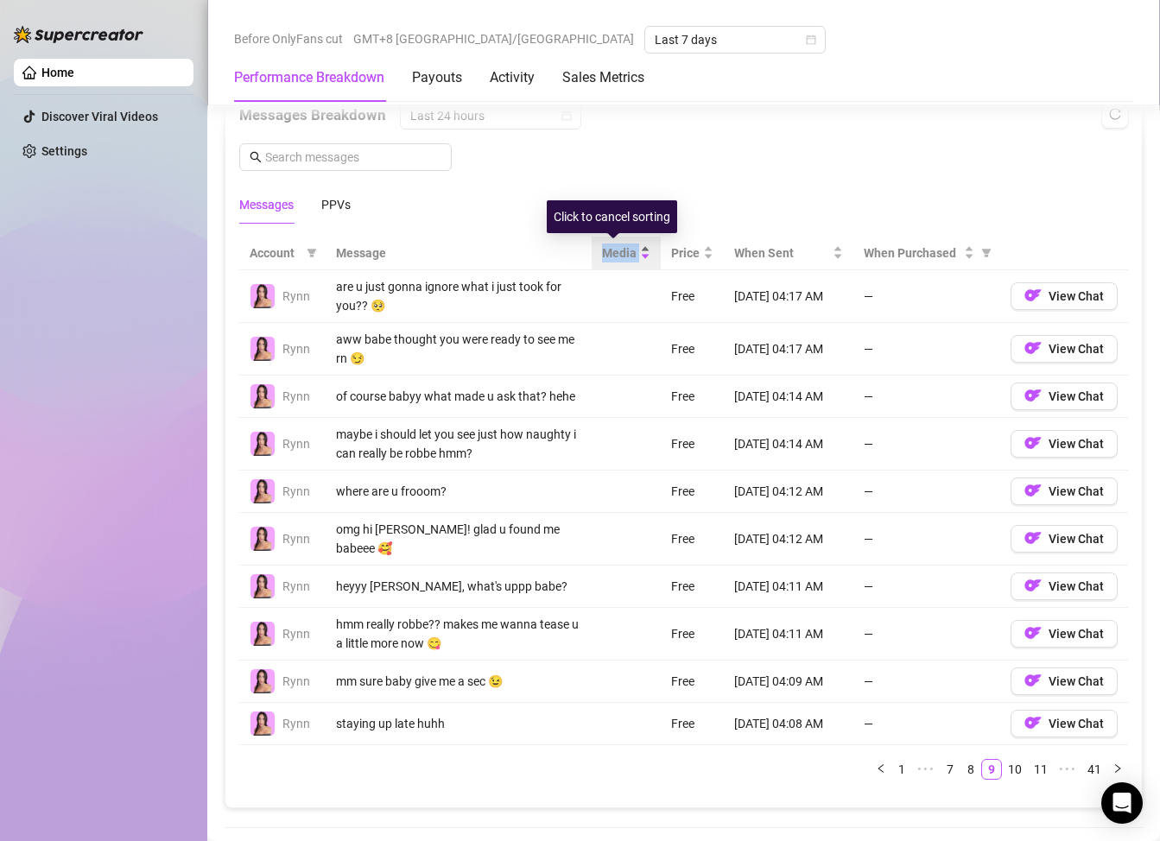
click at [606, 262] on span "Media" at bounding box center [619, 253] width 35 height 19
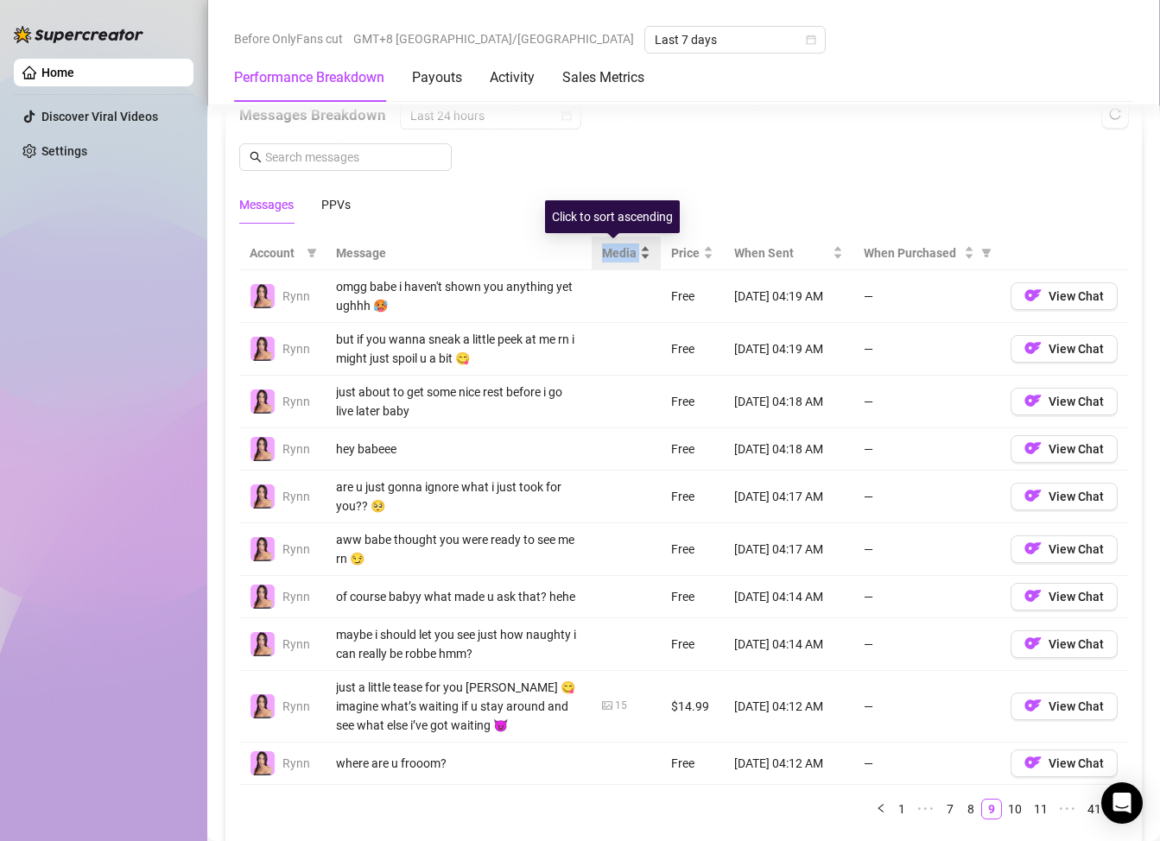
click at [606, 262] on span "Media" at bounding box center [619, 253] width 35 height 19
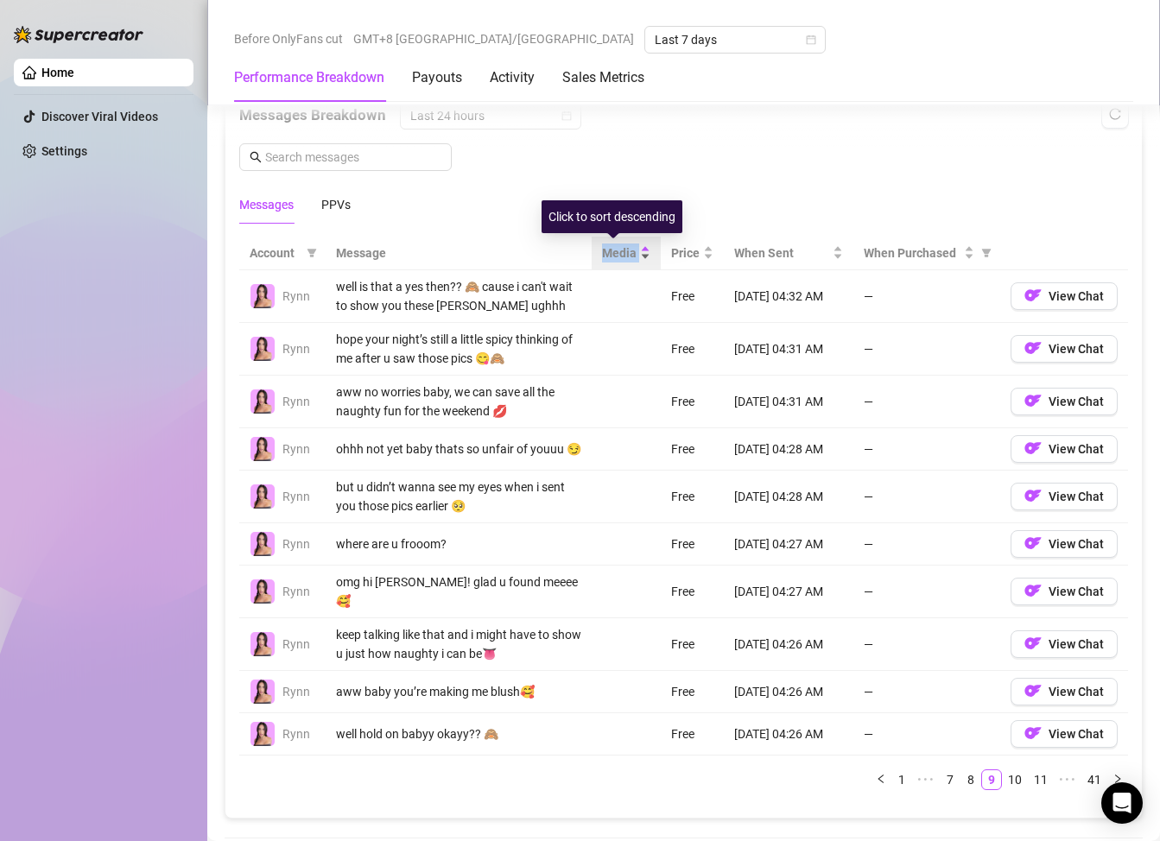
click at [606, 262] on span "Media" at bounding box center [619, 253] width 35 height 19
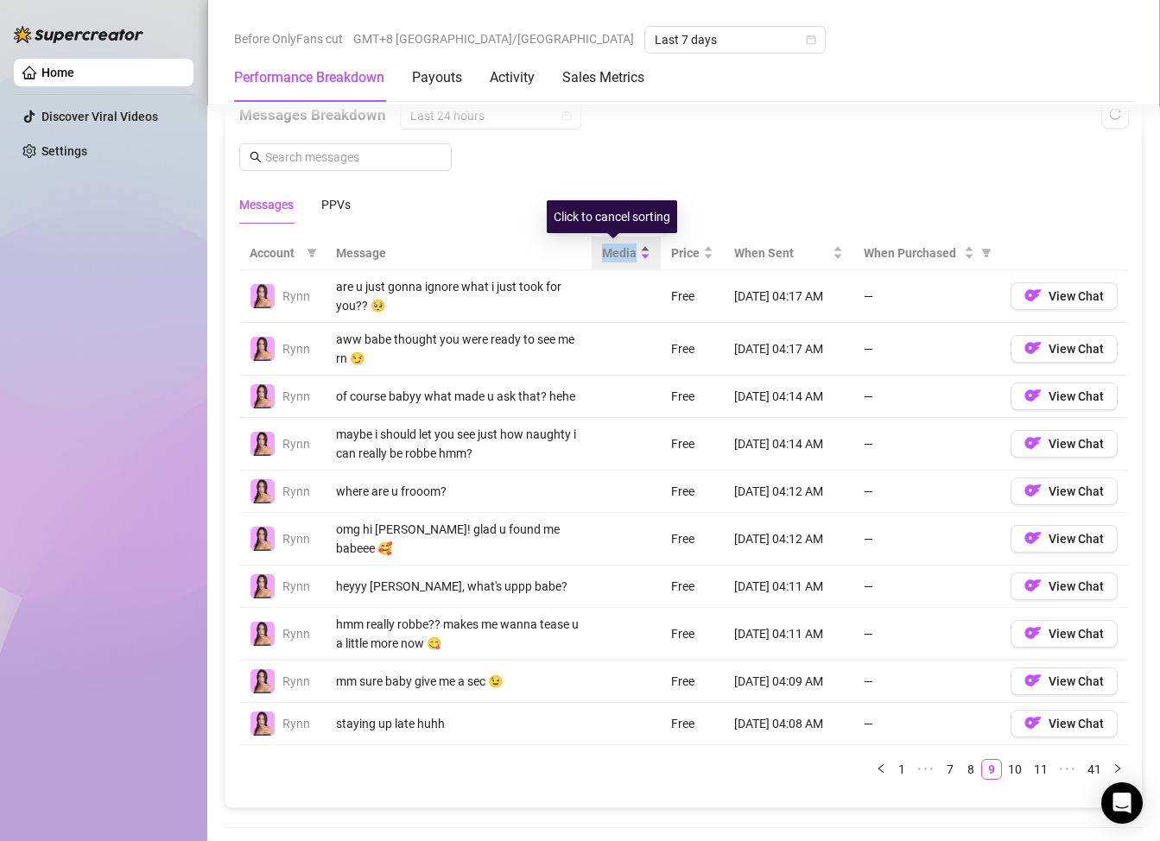
click at [606, 262] on span "Media" at bounding box center [619, 253] width 35 height 19
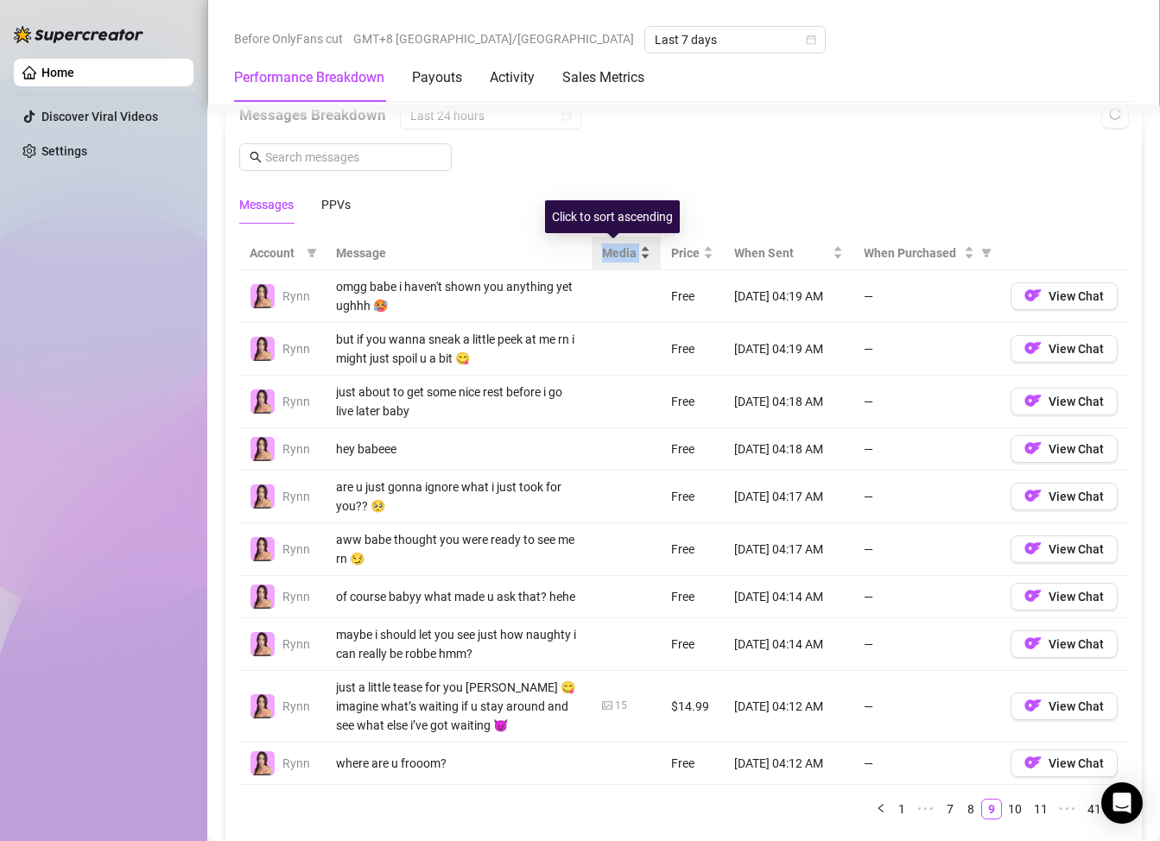
click at [606, 262] on span "Media" at bounding box center [619, 253] width 35 height 19
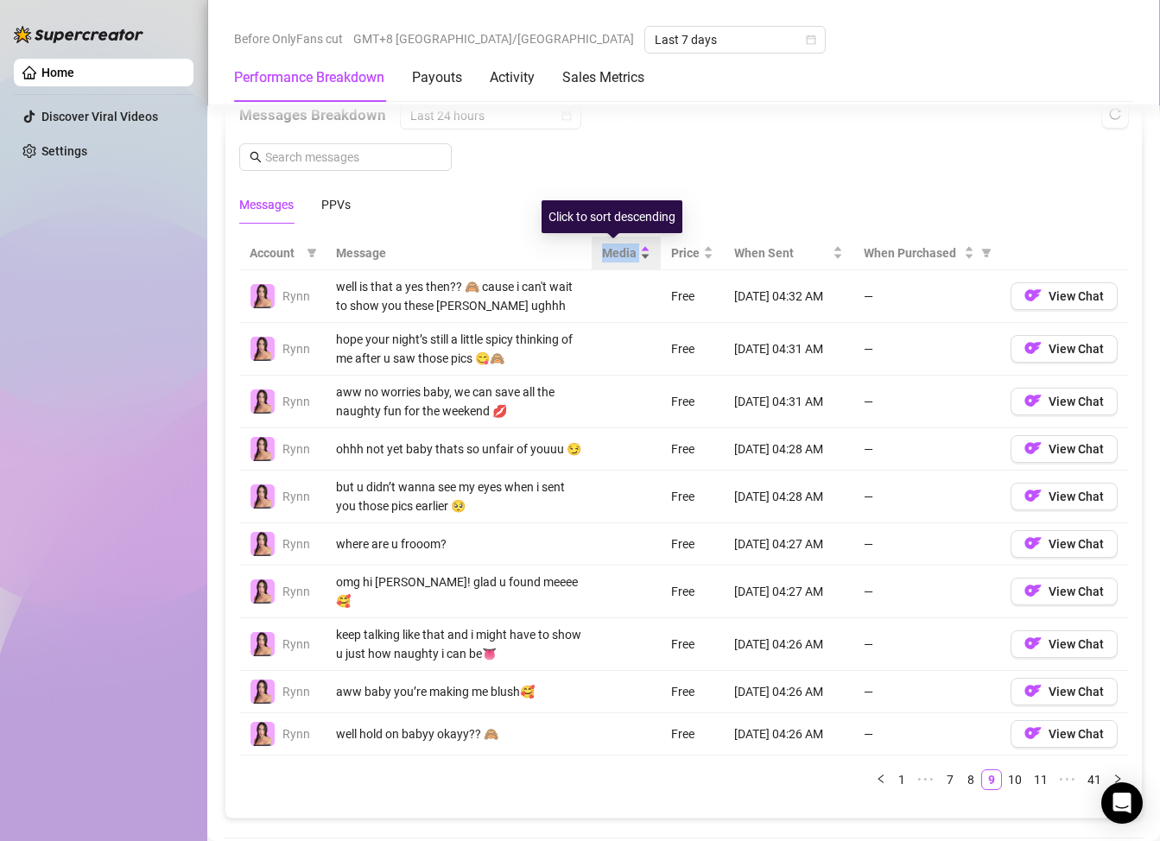
click at [606, 262] on span "Media" at bounding box center [619, 253] width 35 height 19
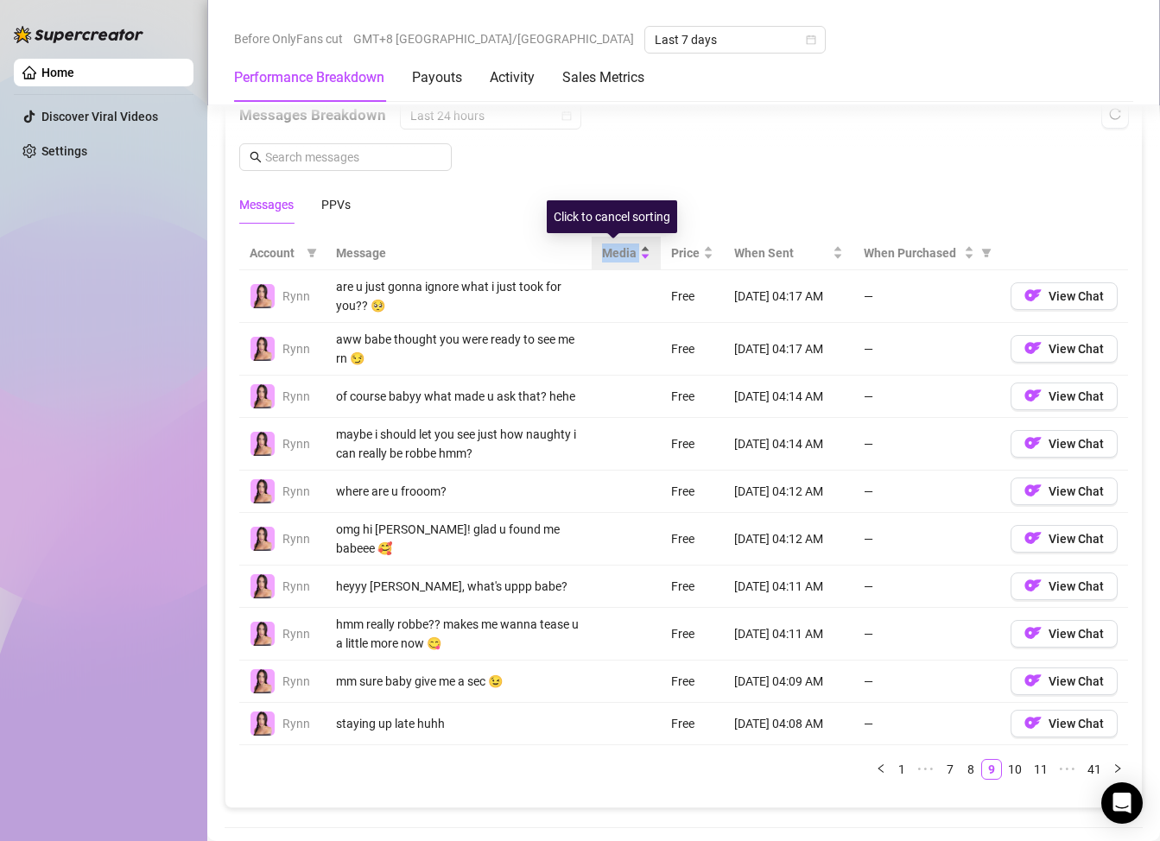
click at [606, 262] on span "Media" at bounding box center [619, 253] width 35 height 19
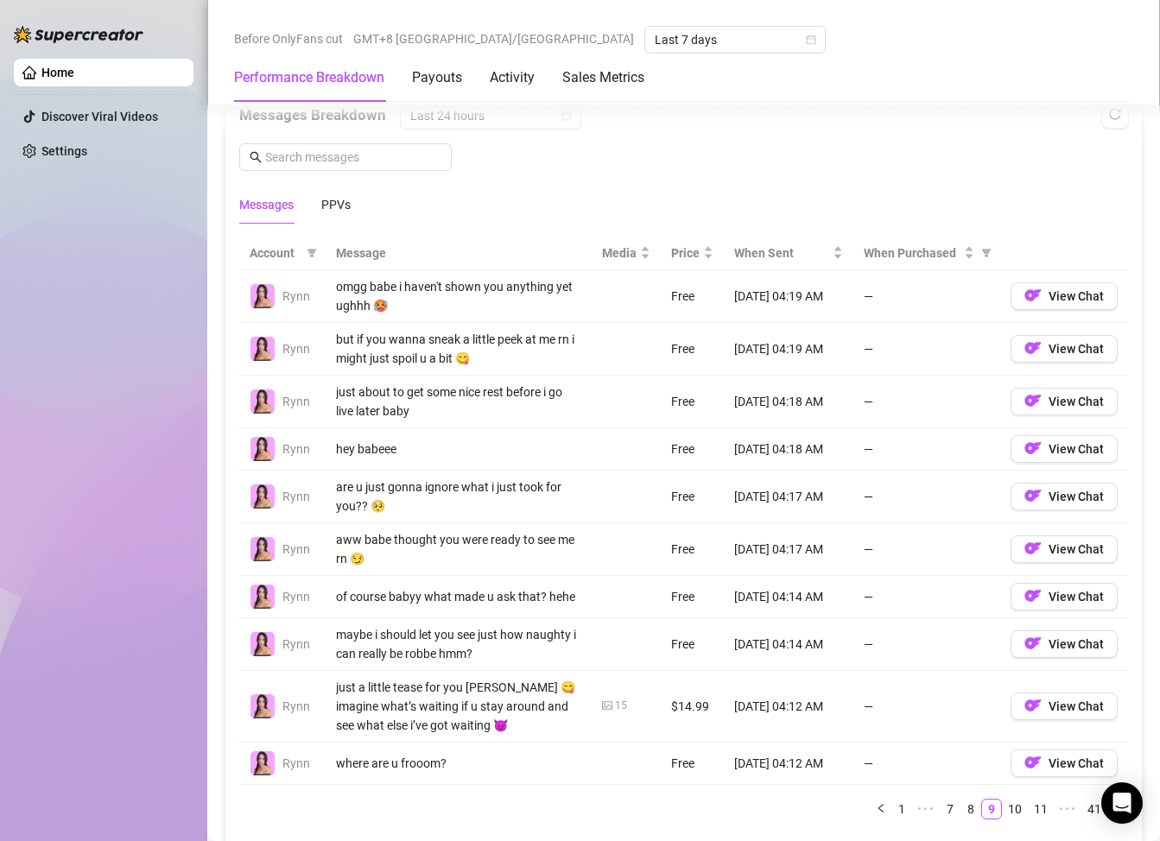
click at [355, 251] on th "Message" at bounding box center [459, 254] width 266 height 34
click at [276, 257] on span "Account" at bounding box center [275, 253] width 50 height 19
click at [310, 211] on div "Messages PPVs" at bounding box center [294, 205] width 111 height 40
click at [346, 206] on div "PPVs" at bounding box center [335, 204] width 29 height 19
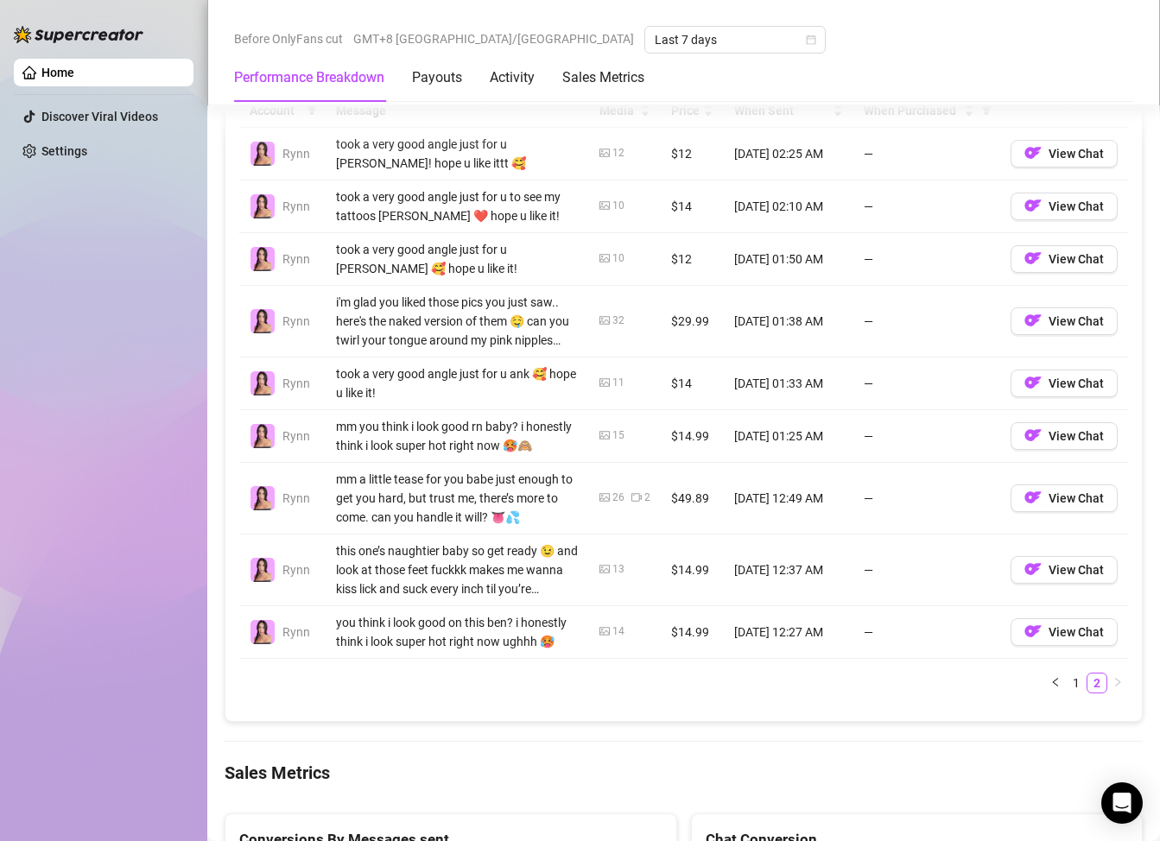
scroll to position [1900, 0]
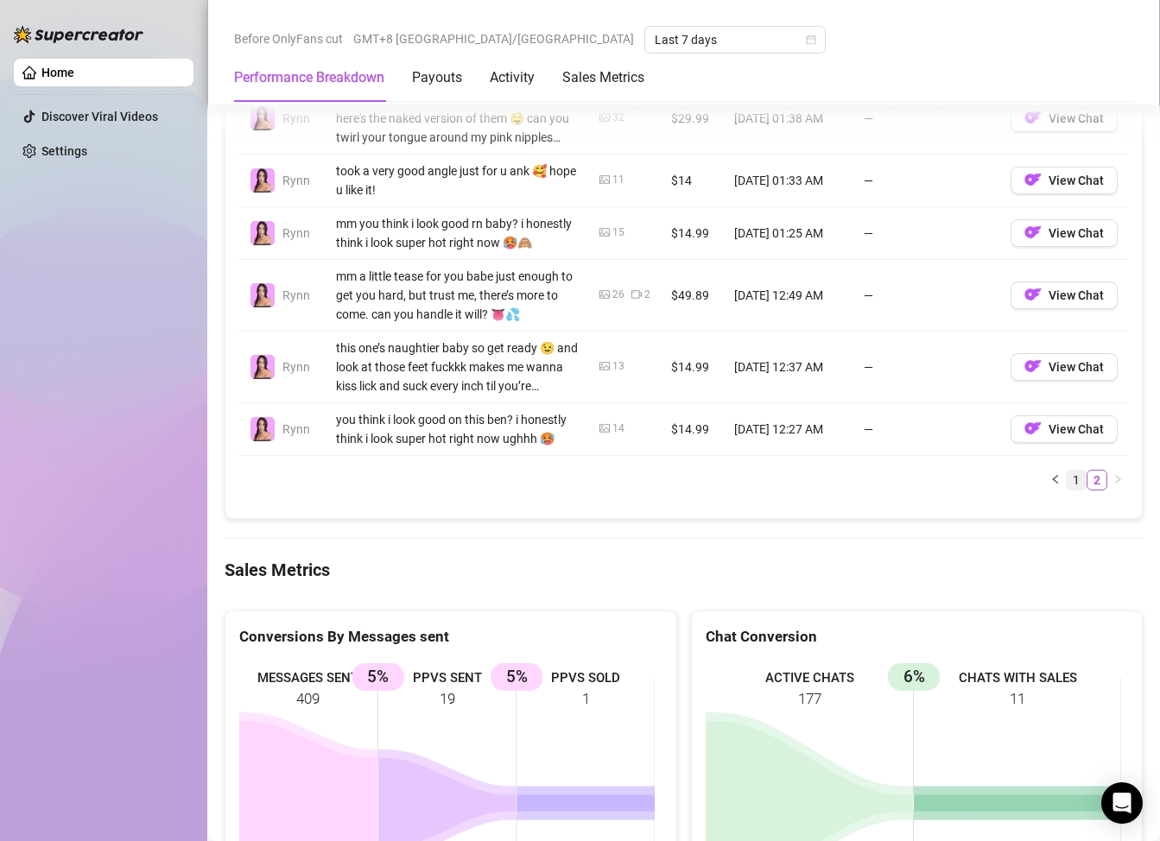
click at [1067, 490] on link "1" at bounding box center [1076, 480] width 19 height 19
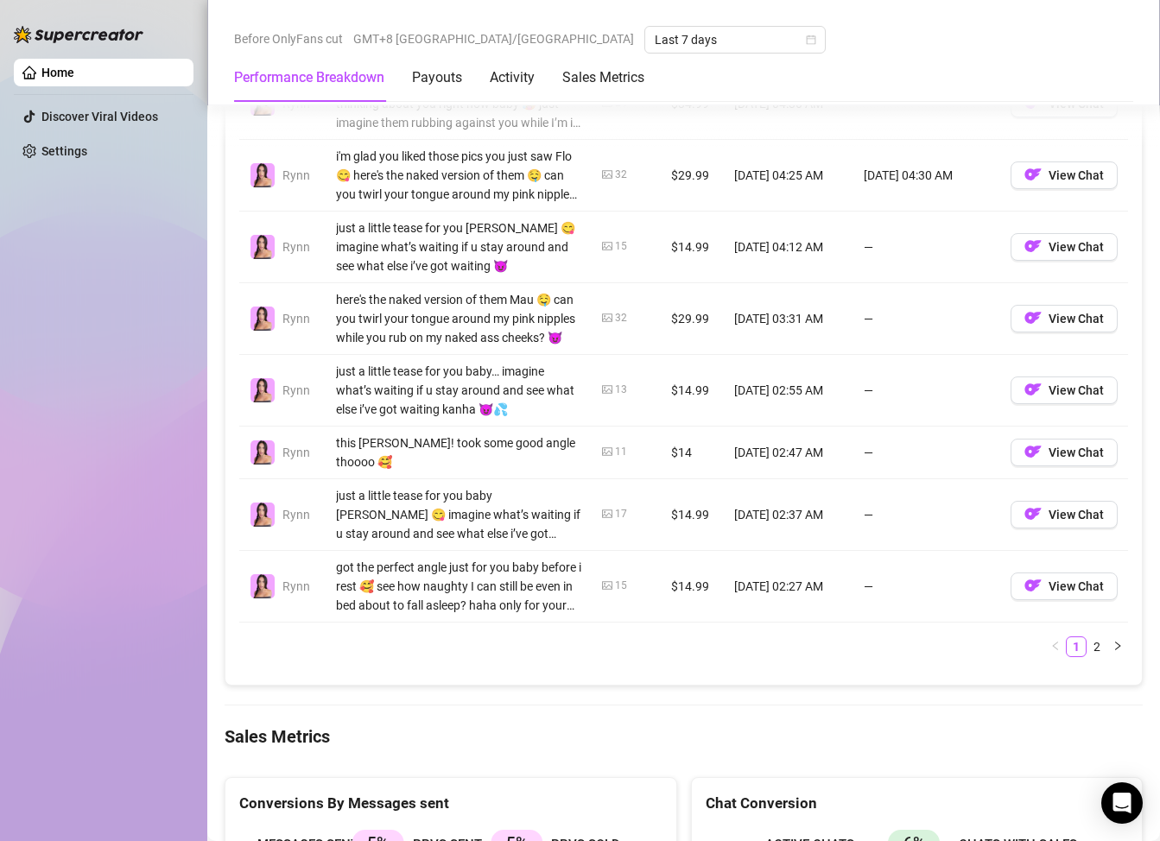
click at [1088, 638] on link "2" at bounding box center [1097, 647] width 19 height 19
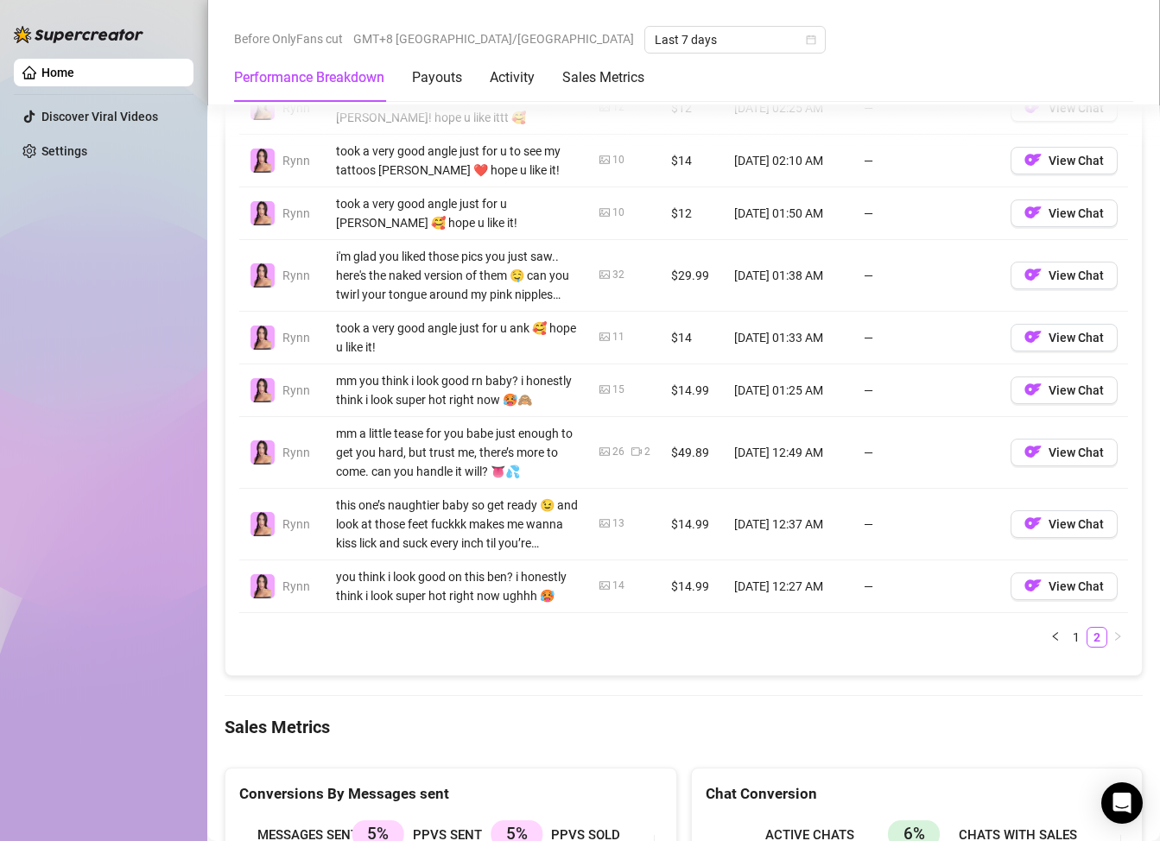
scroll to position [1814, 0]
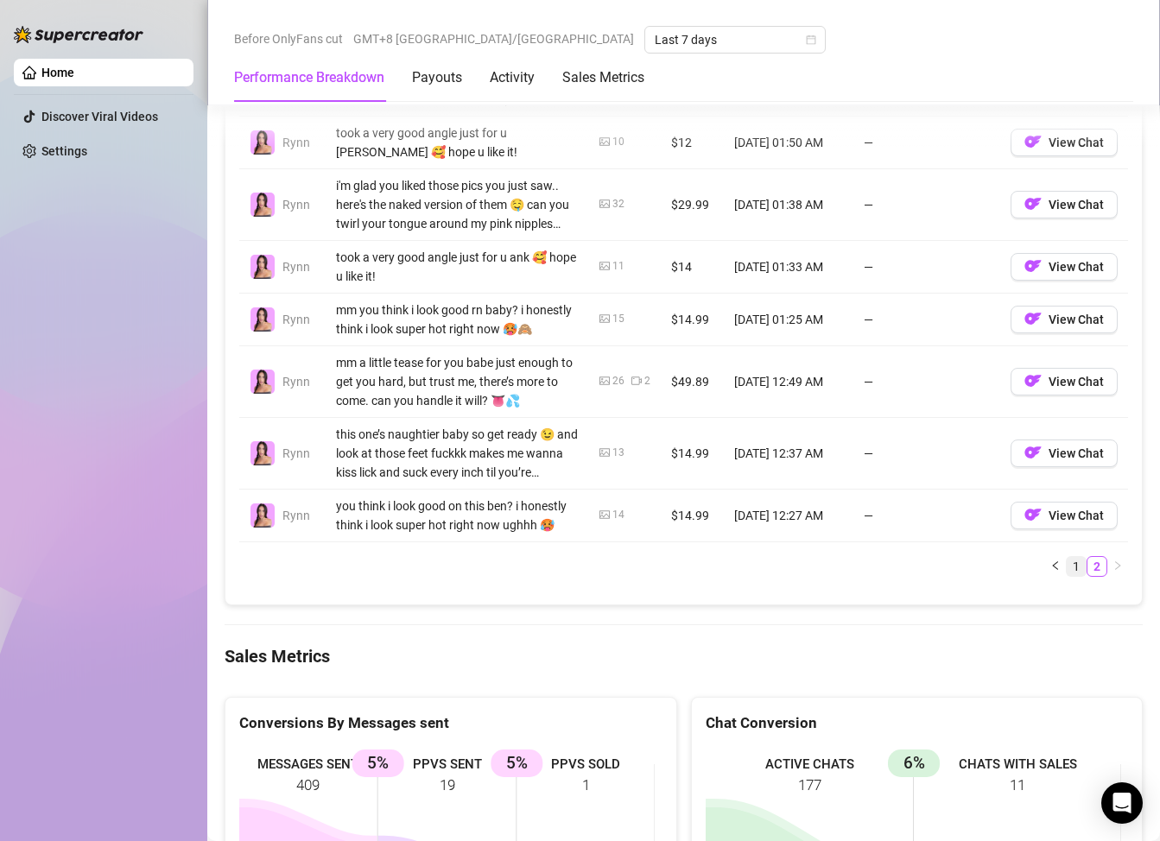
click at [1067, 576] on link "1" at bounding box center [1076, 566] width 19 height 19
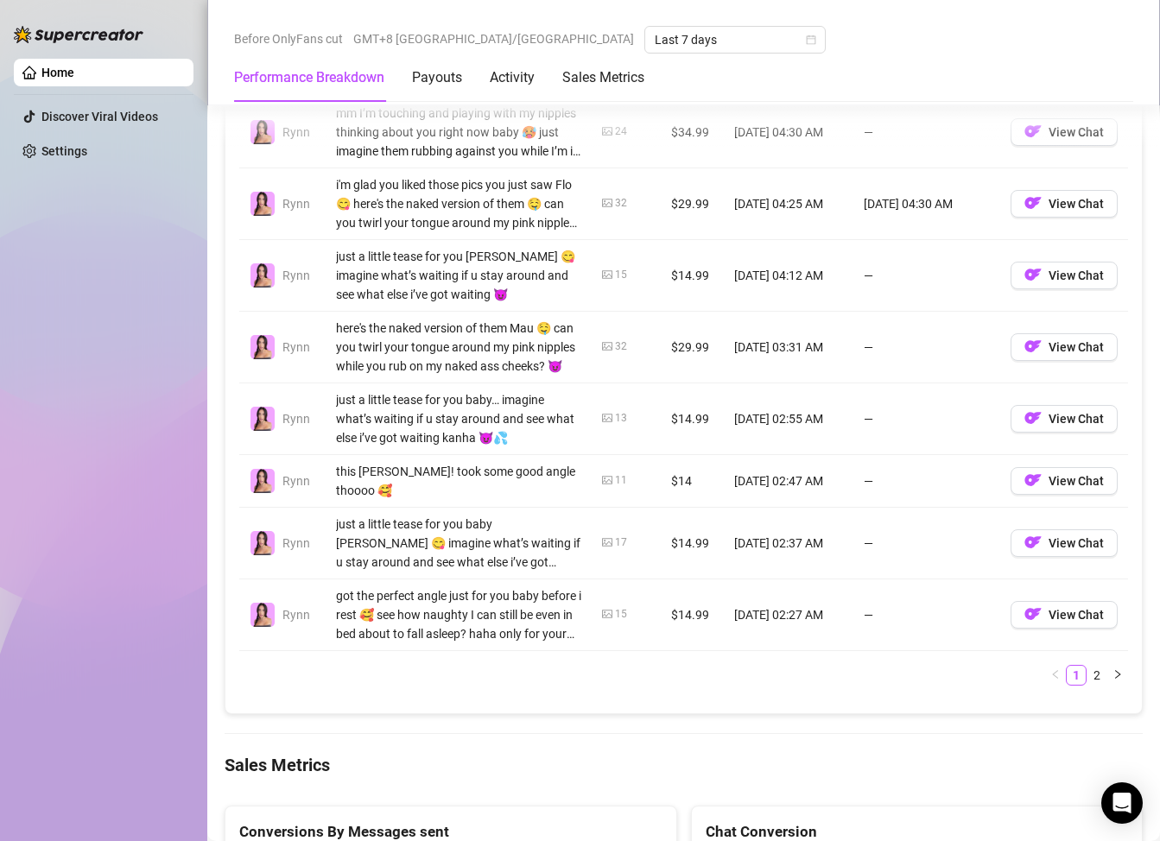
scroll to position [1900, 0]
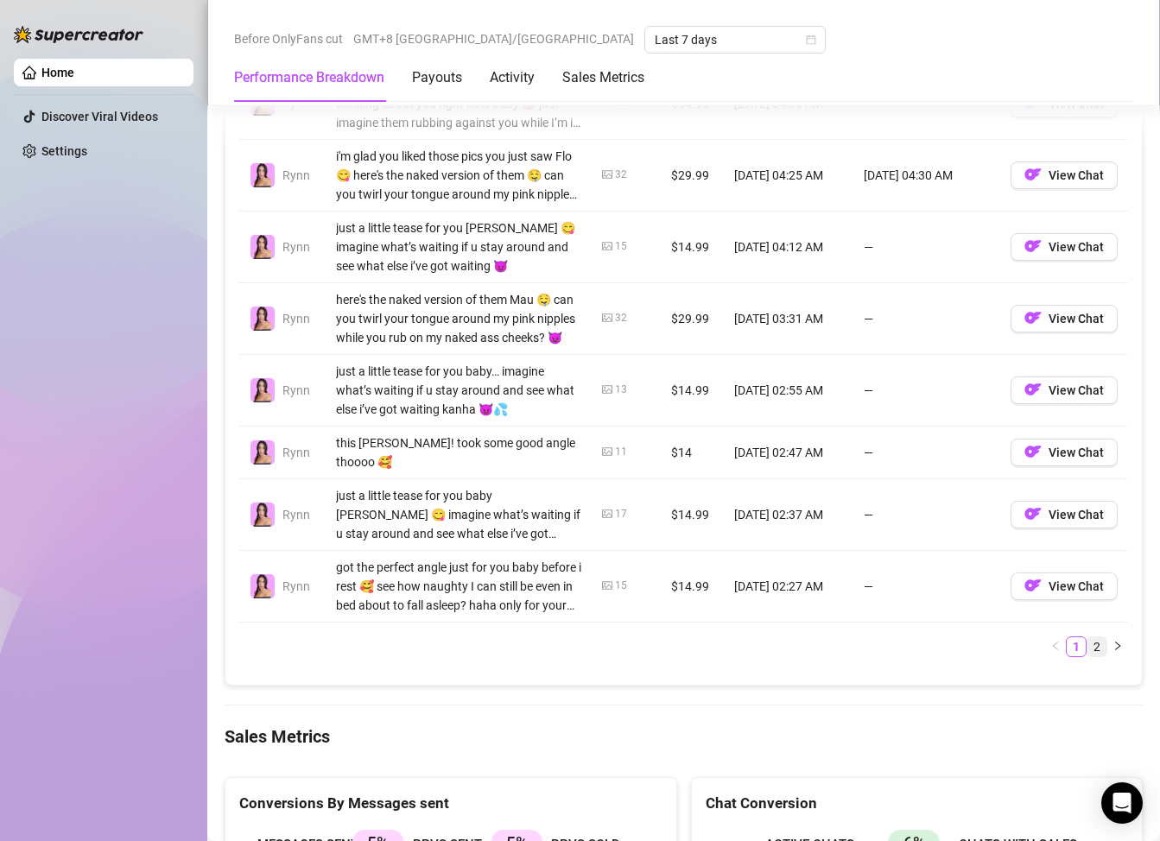
click at [1088, 641] on link "2" at bounding box center [1097, 647] width 19 height 19
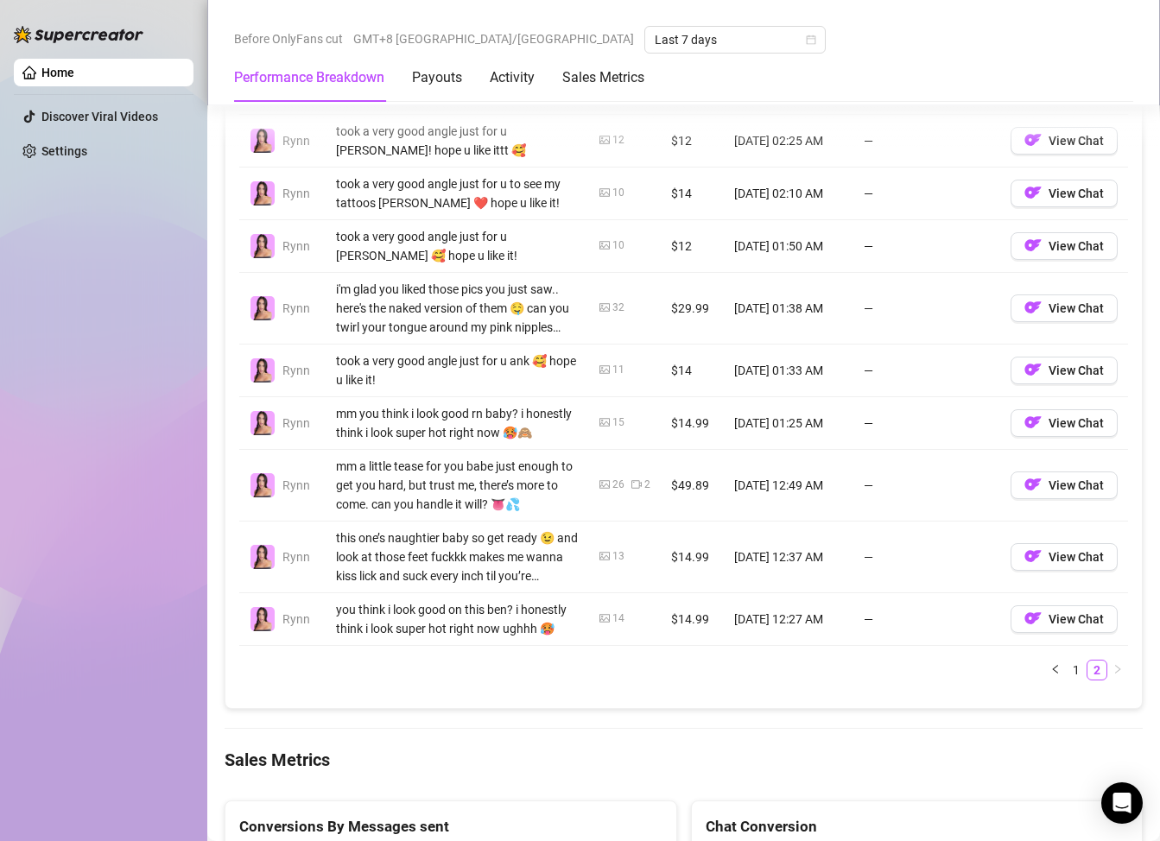
scroll to position [1728, 0]
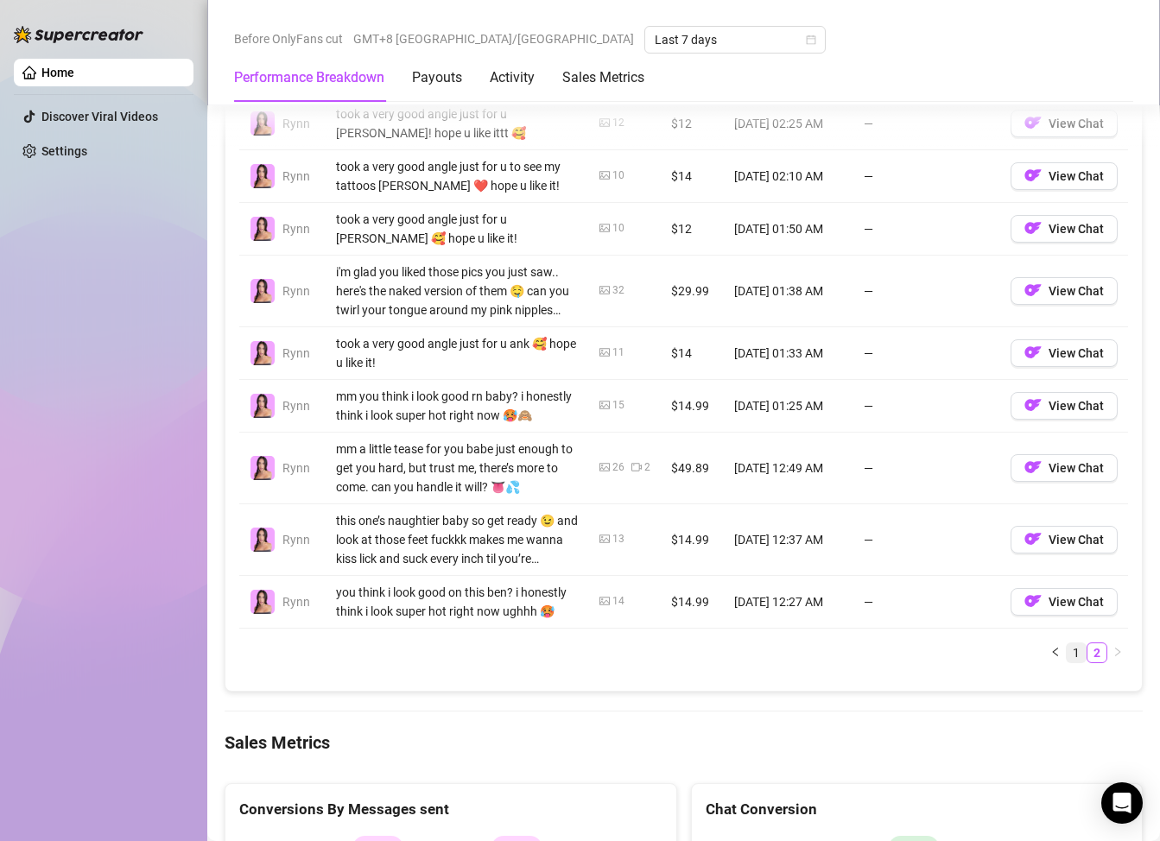
click at [1067, 663] on link "1" at bounding box center [1076, 653] width 19 height 19
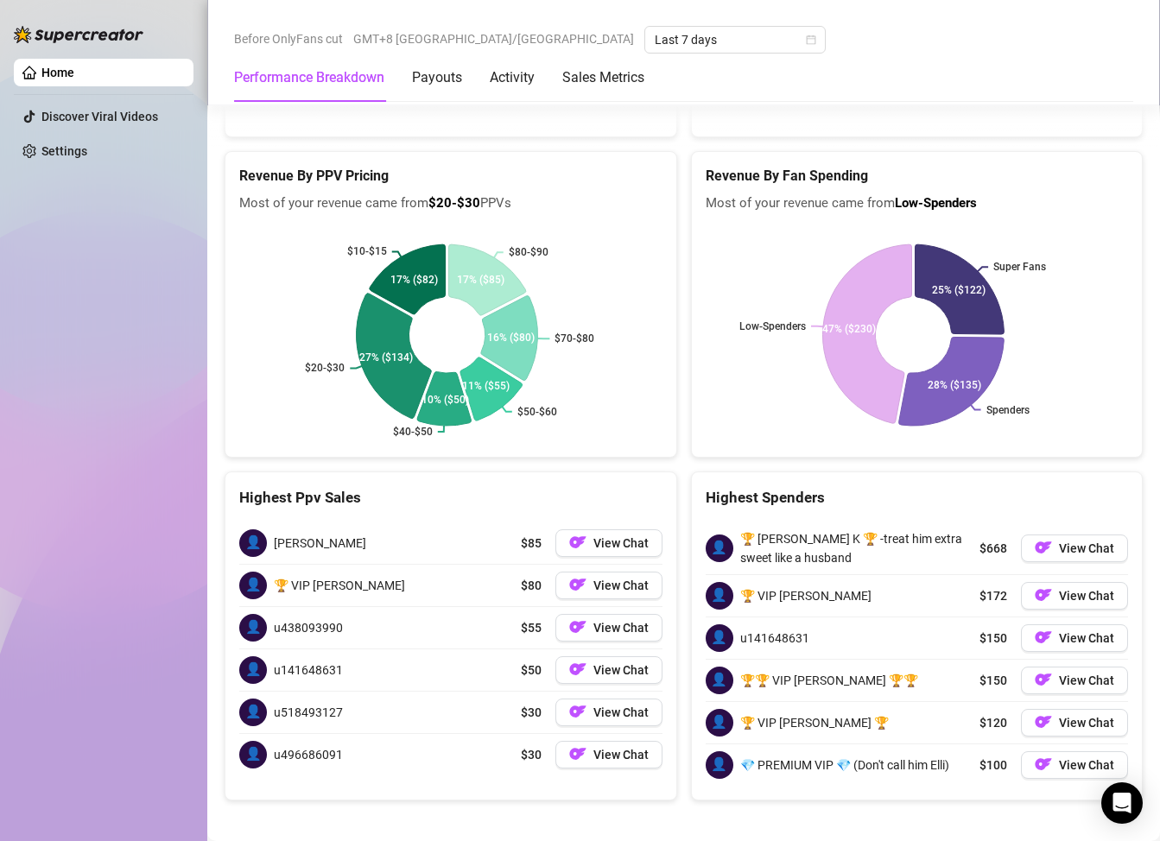
scroll to position [2865, 0]
click at [572, 575] on img "button" at bounding box center [577, 583] width 17 height 17
